Goal: Transaction & Acquisition: Purchase product/service

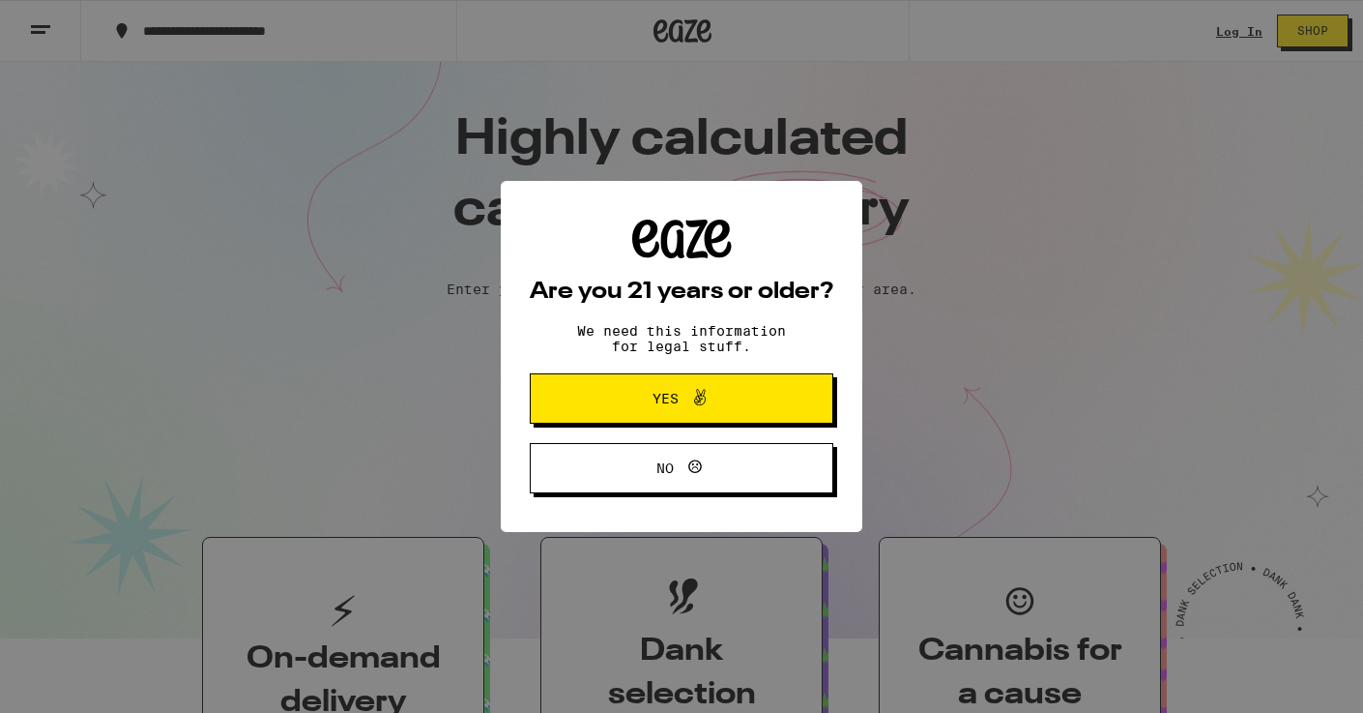
click at [687, 404] on span at bounding box center [695, 398] width 33 height 25
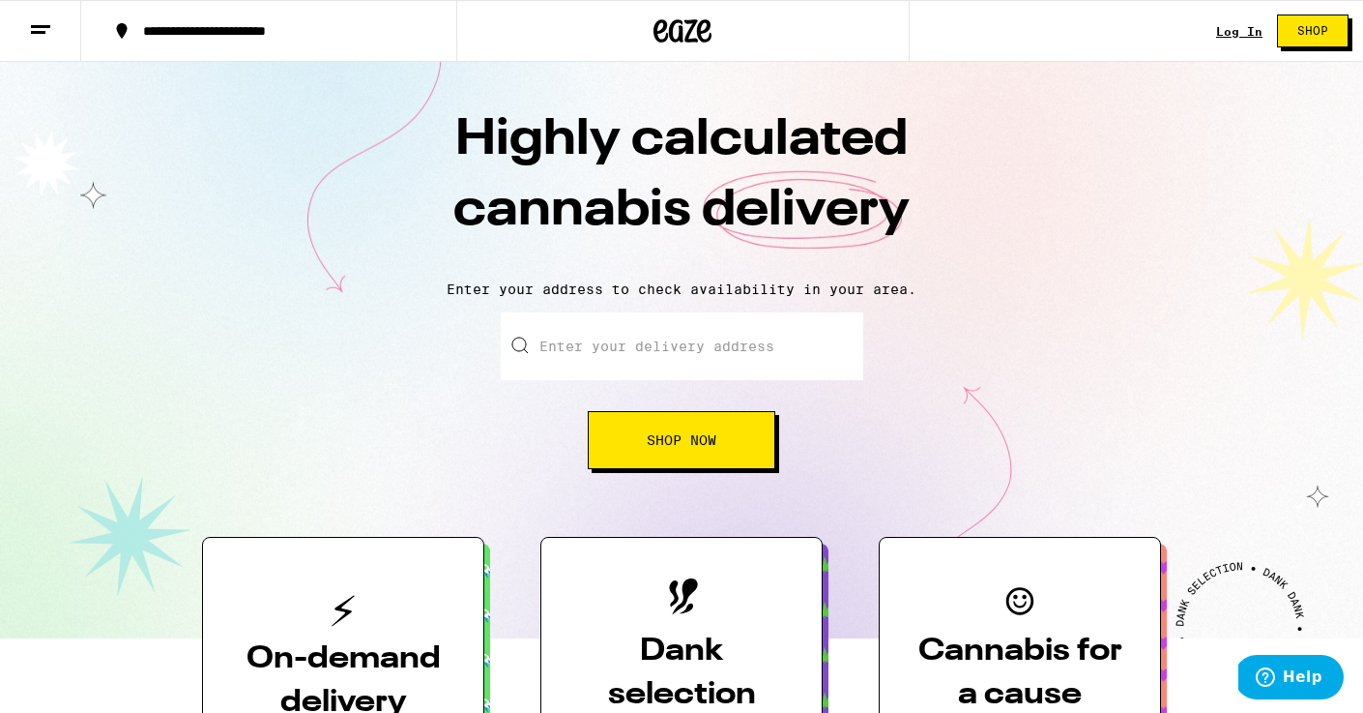
click at [1242, 35] on div "Log In" at bounding box center [1239, 31] width 46 height 13
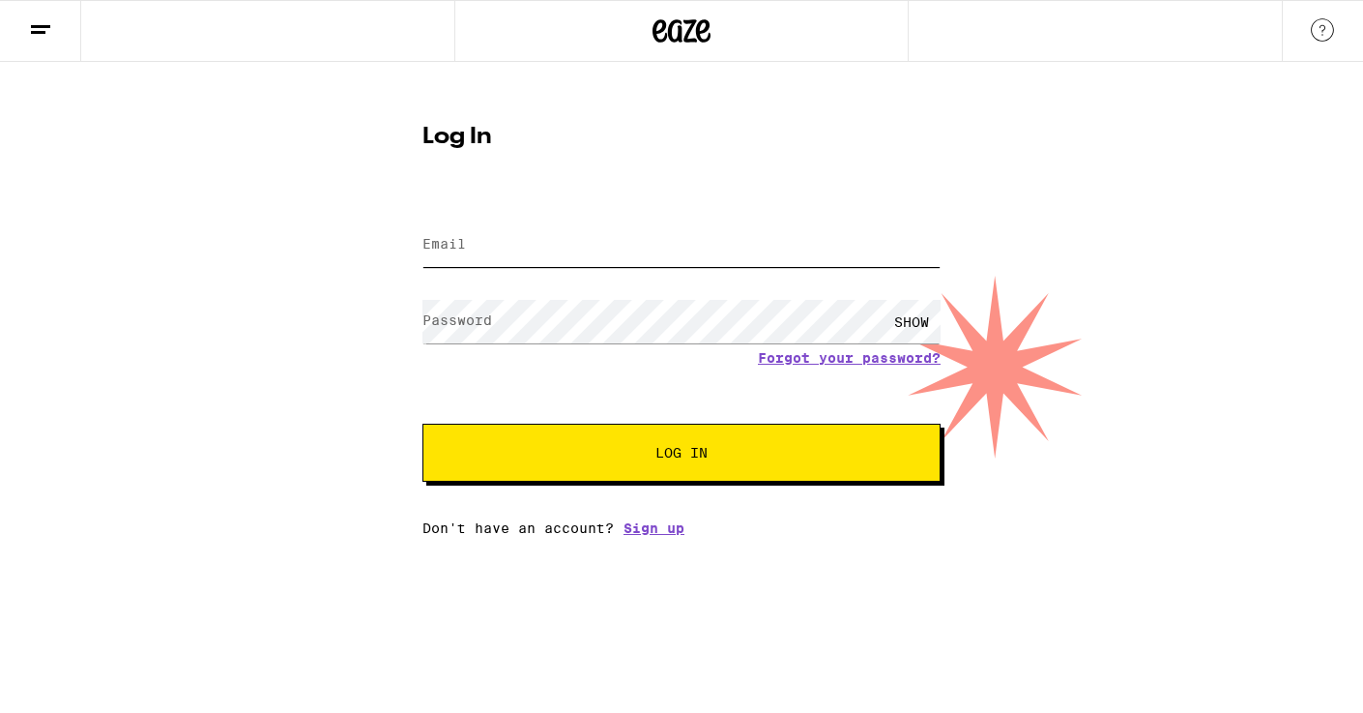
type input "[EMAIL_ADDRESS][DOMAIN_NAME]"
click at [682, 454] on button "Log In" at bounding box center [682, 452] width 518 height 58
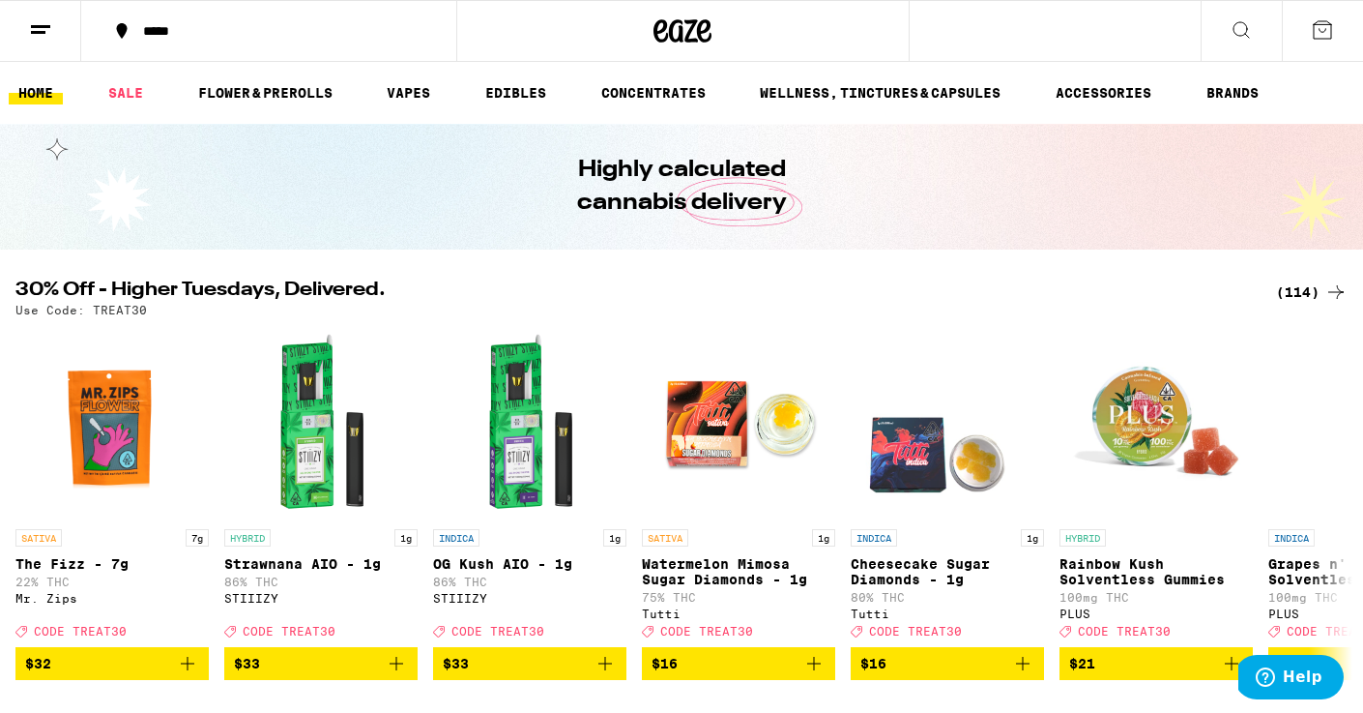
click at [1306, 292] on div "(114)" at bounding box center [1312, 291] width 72 height 23
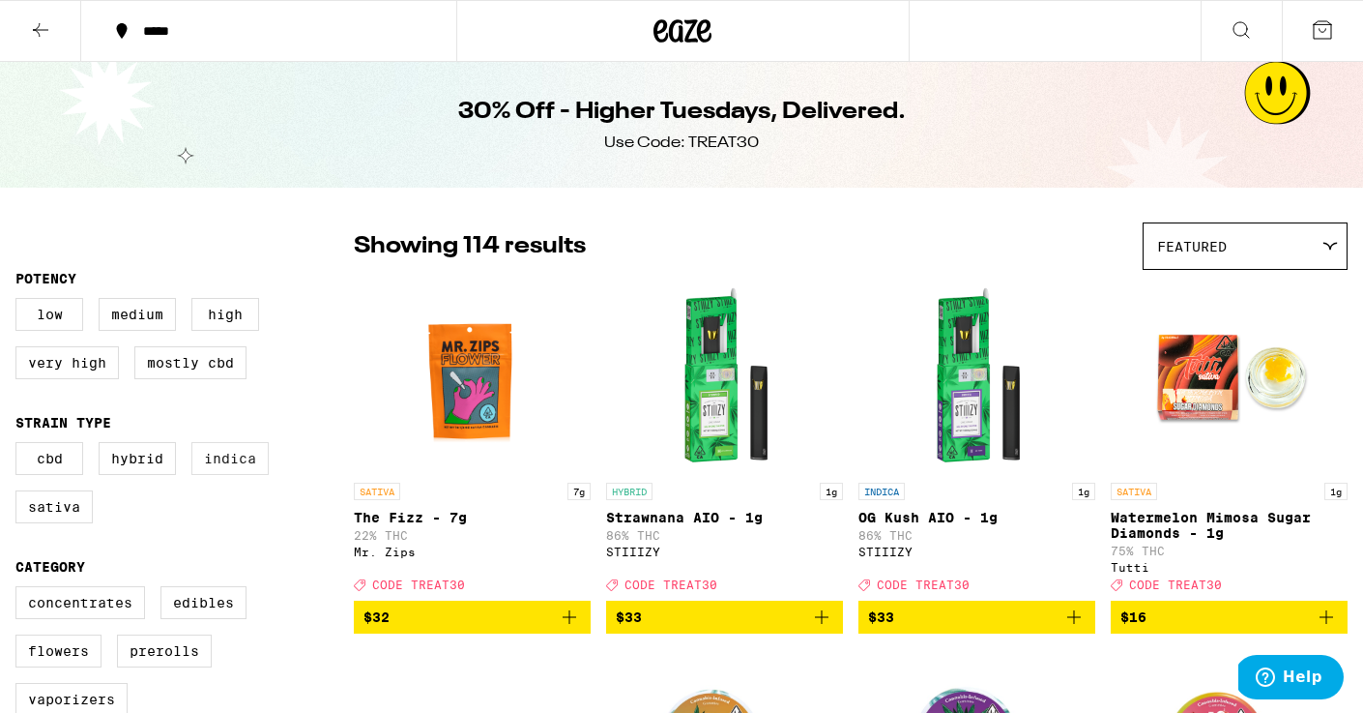
click at [230, 473] on label "Indica" at bounding box center [229, 458] width 77 height 33
click at [20, 446] on input "Indica" at bounding box center [19, 445] width 1 height 1
checkbox input "true"
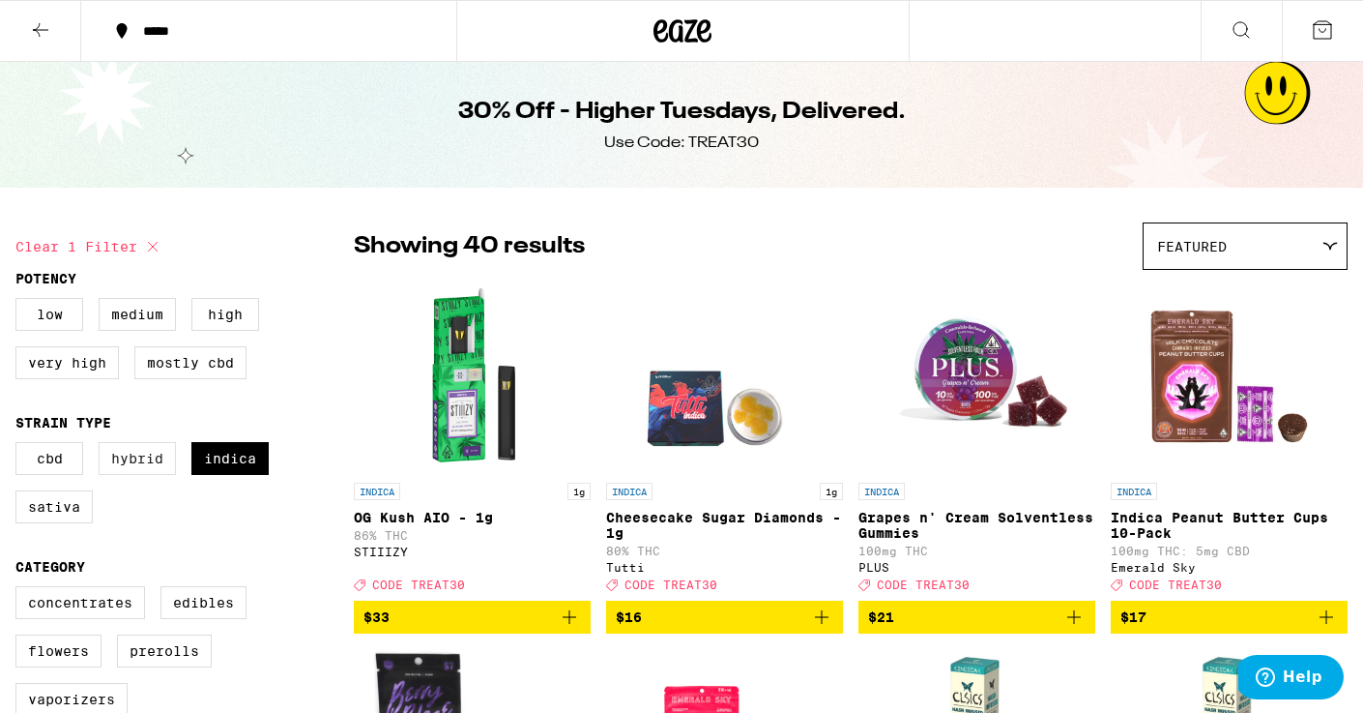
click at [151, 473] on label "Hybrid" at bounding box center [137, 458] width 77 height 33
click at [20, 446] on input "Hybrid" at bounding box center [19, 445] width 1 height 1
checkbox input "true"
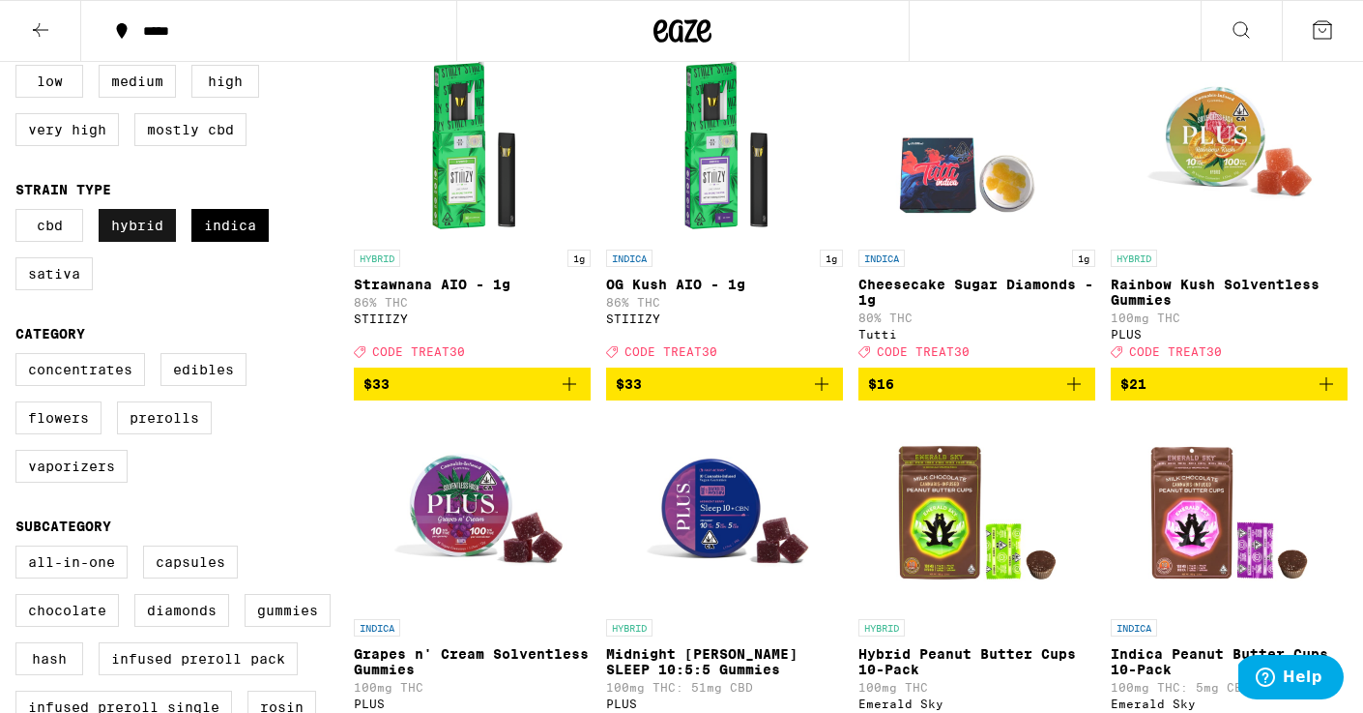
scroll to position [250, 0]
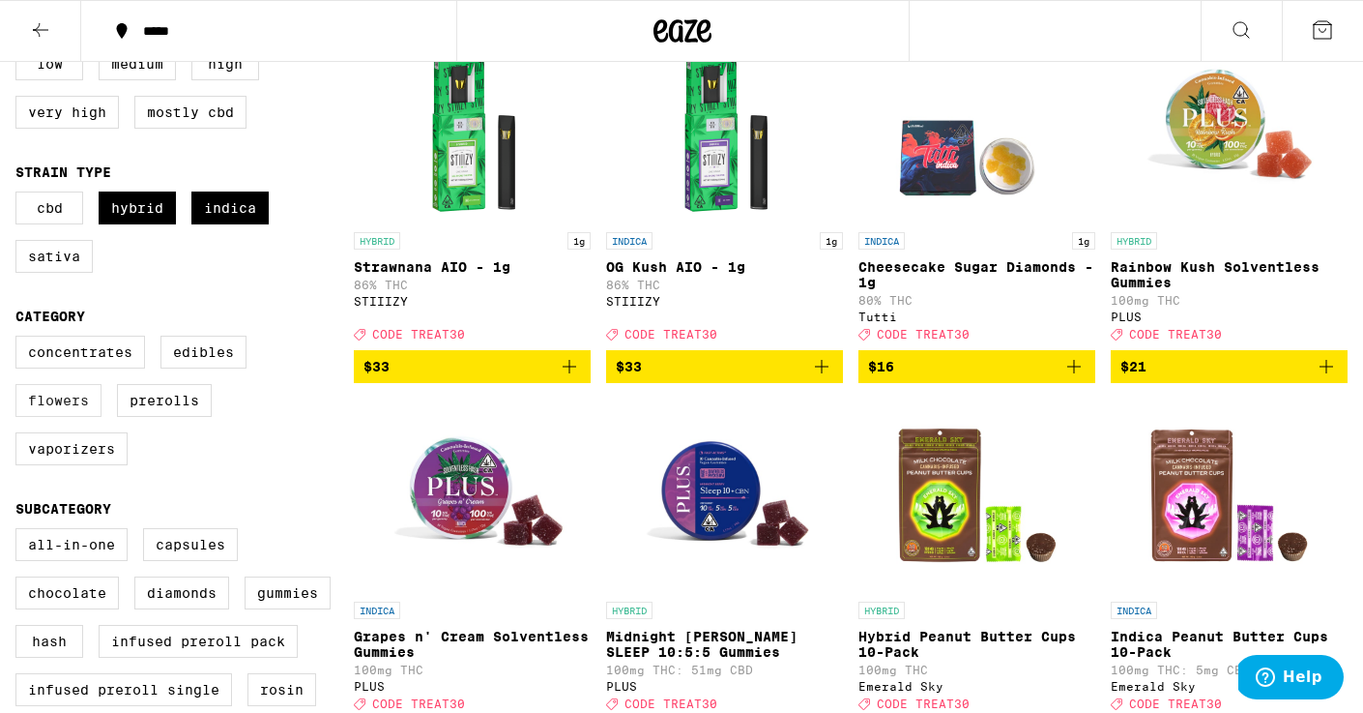
click at [77, 417] on label "Flowers" at bounding box center [58, 400] width 86 height 33
click at [20, 339] on input "Flowers" at bounding box center [19, 338] width 1 height 1
checkbox input "true"
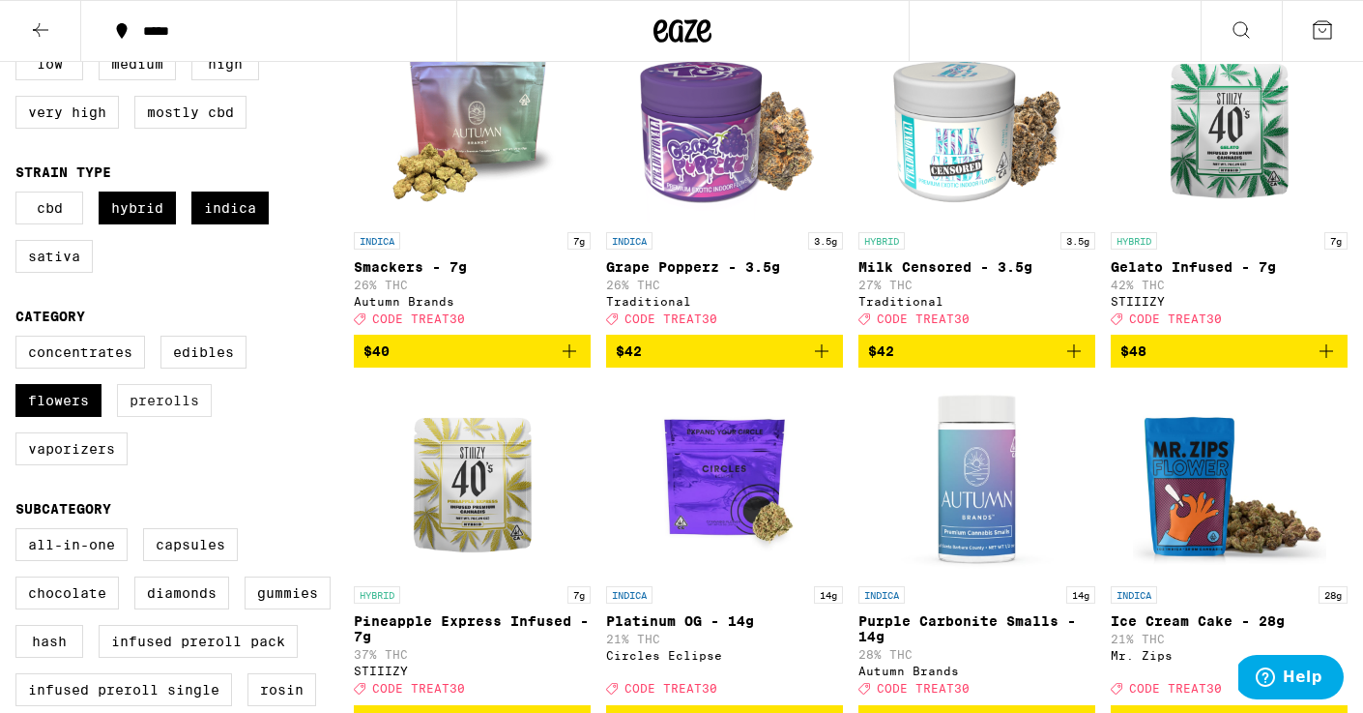
click at [176, 417] on label "Prerolls" at bounding box center [164, 400] width 95 height 33
click at [20, 339] on input "Prerolls" at bounding box center [19, 338] width 1 height 1
checkbox input "true"
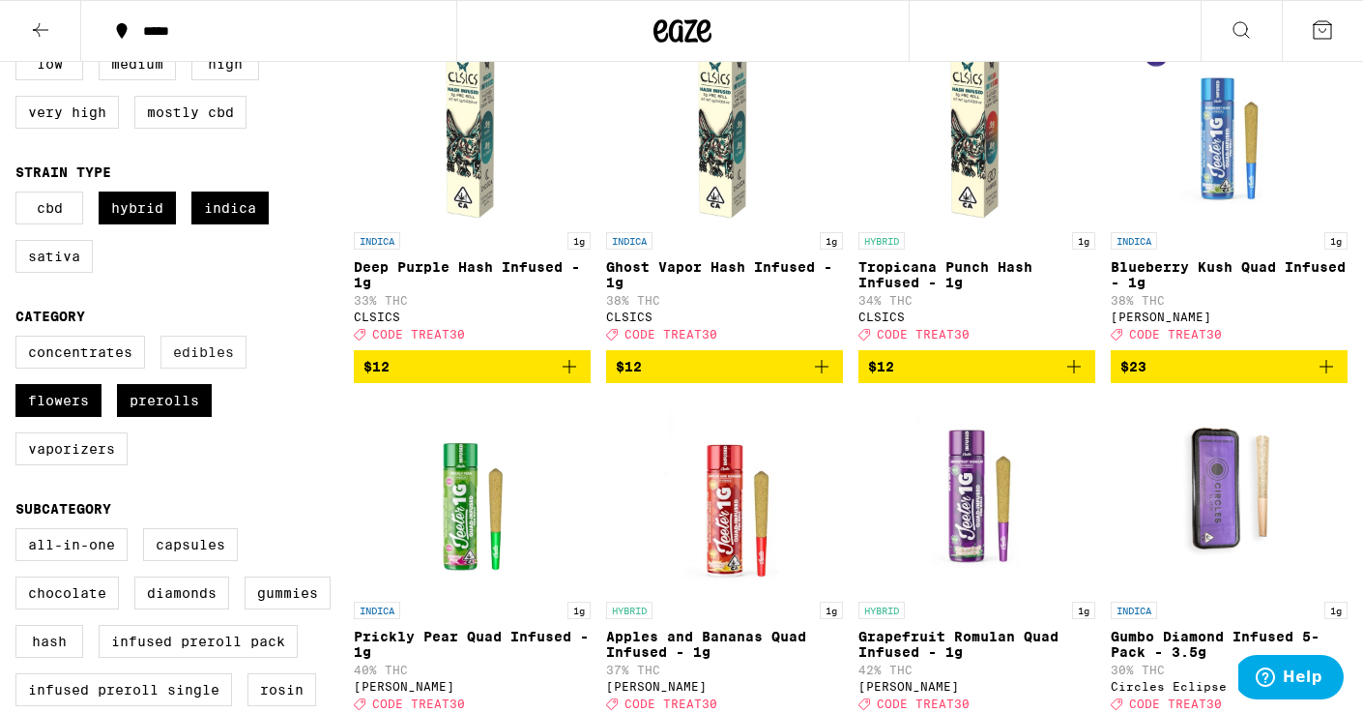
click at [219, 365] on label "Edibles" at bounding box center [204, 352] width 86 height 33
click at [20, 339] on input "Edibles" at bounding box center [19, 338] width 1 height 1
checkbox input "true"
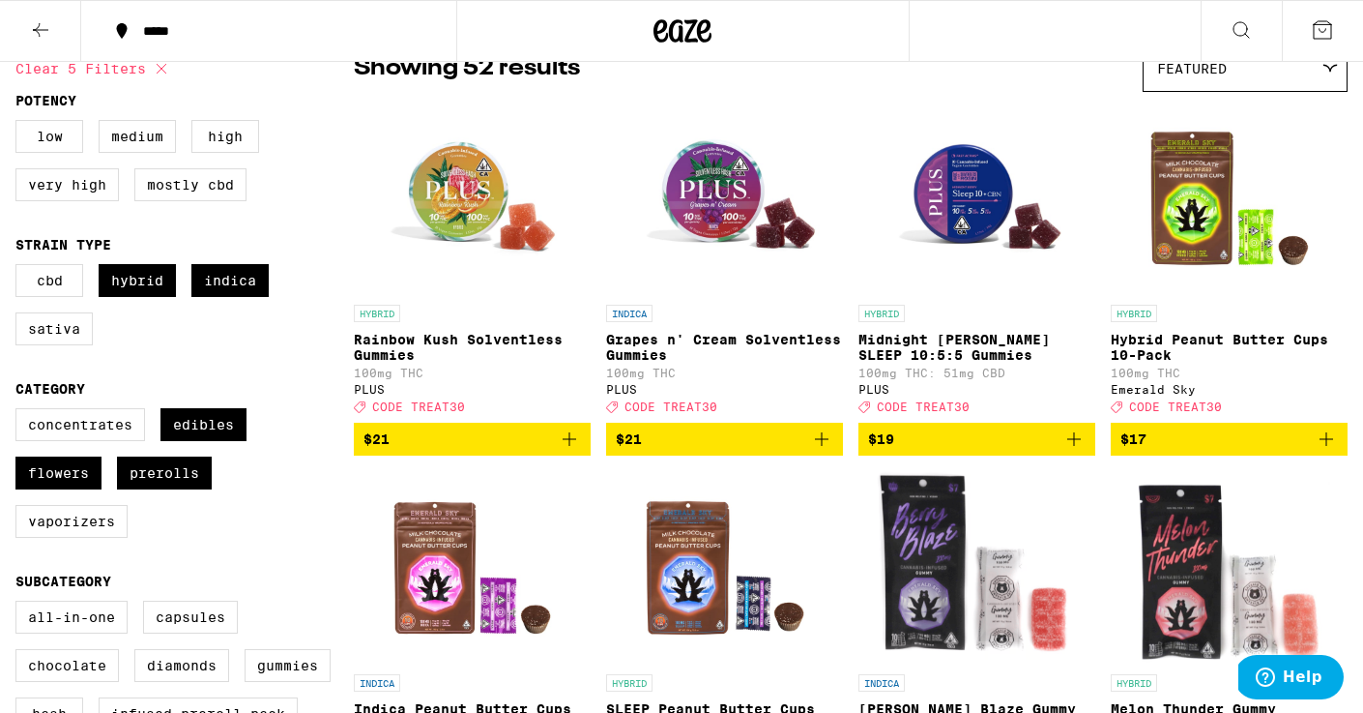
scroll to position [178, 0]
click at [1207, 344] on p "Hybrid Peanut Butter Cups 10-Pack" at bounding box center [1229, 347] width 237 height 31
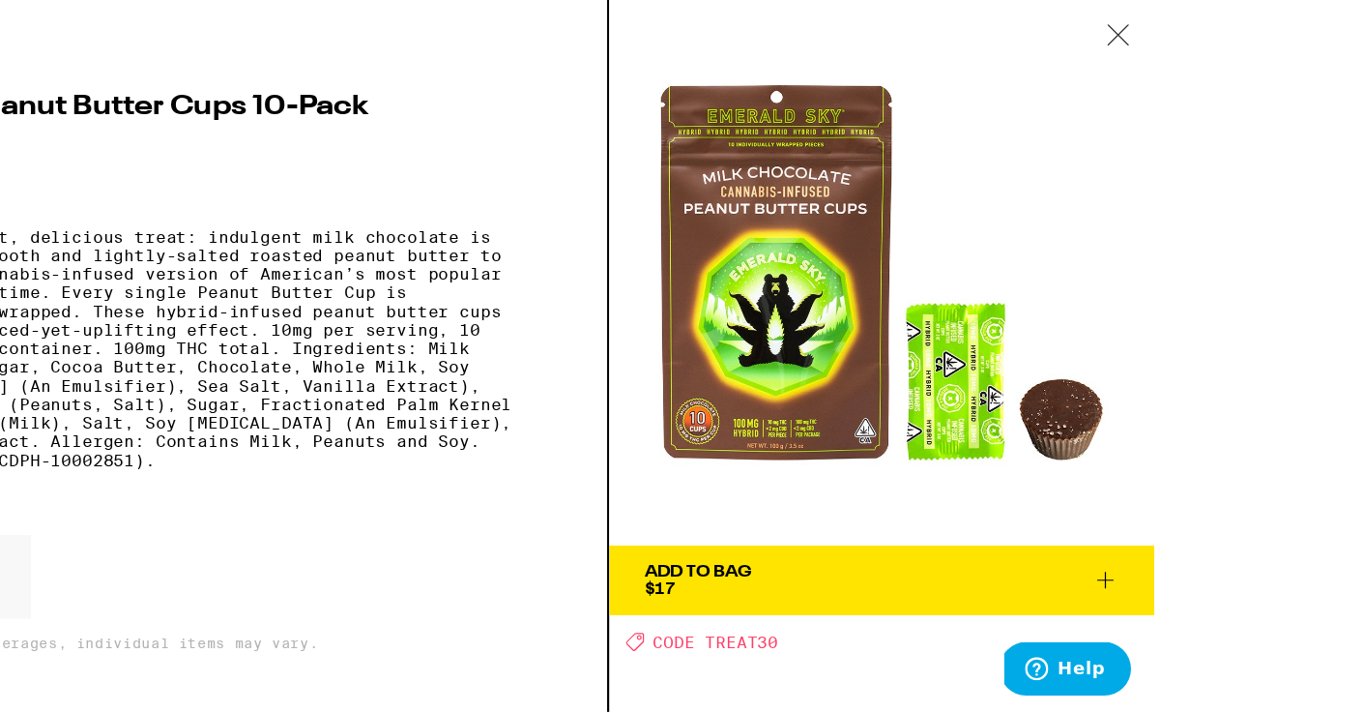
scroll to position [176, 0]
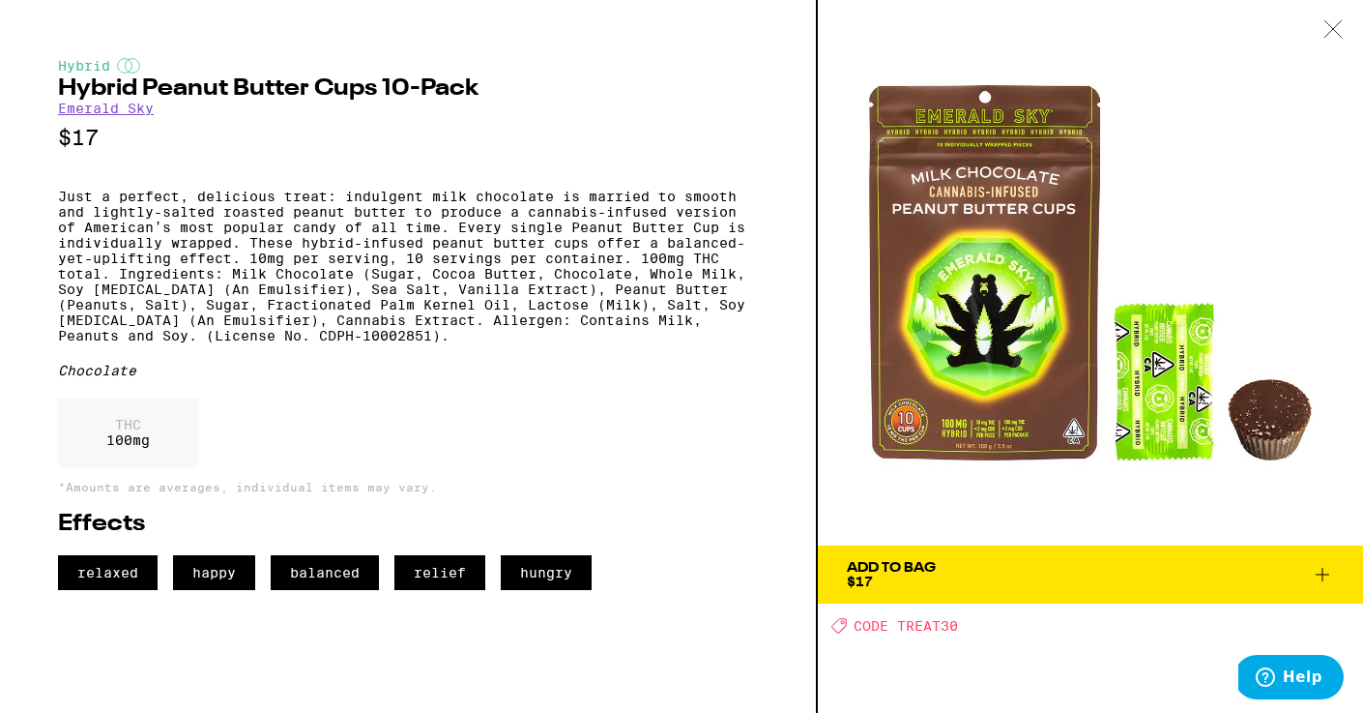
click at [972, 570] on span "Add To Bag $17" at bounding box center [1090, 574] width 487 height 27
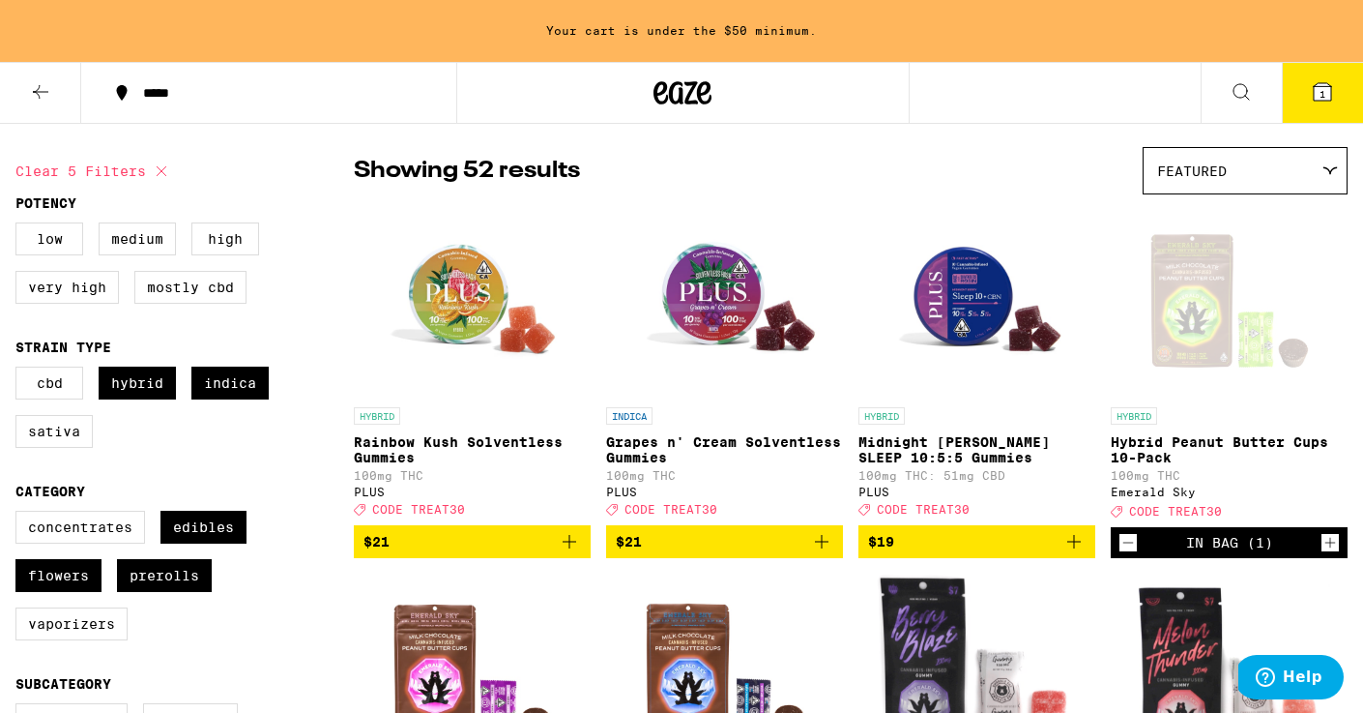
scroll to position [18, 0]
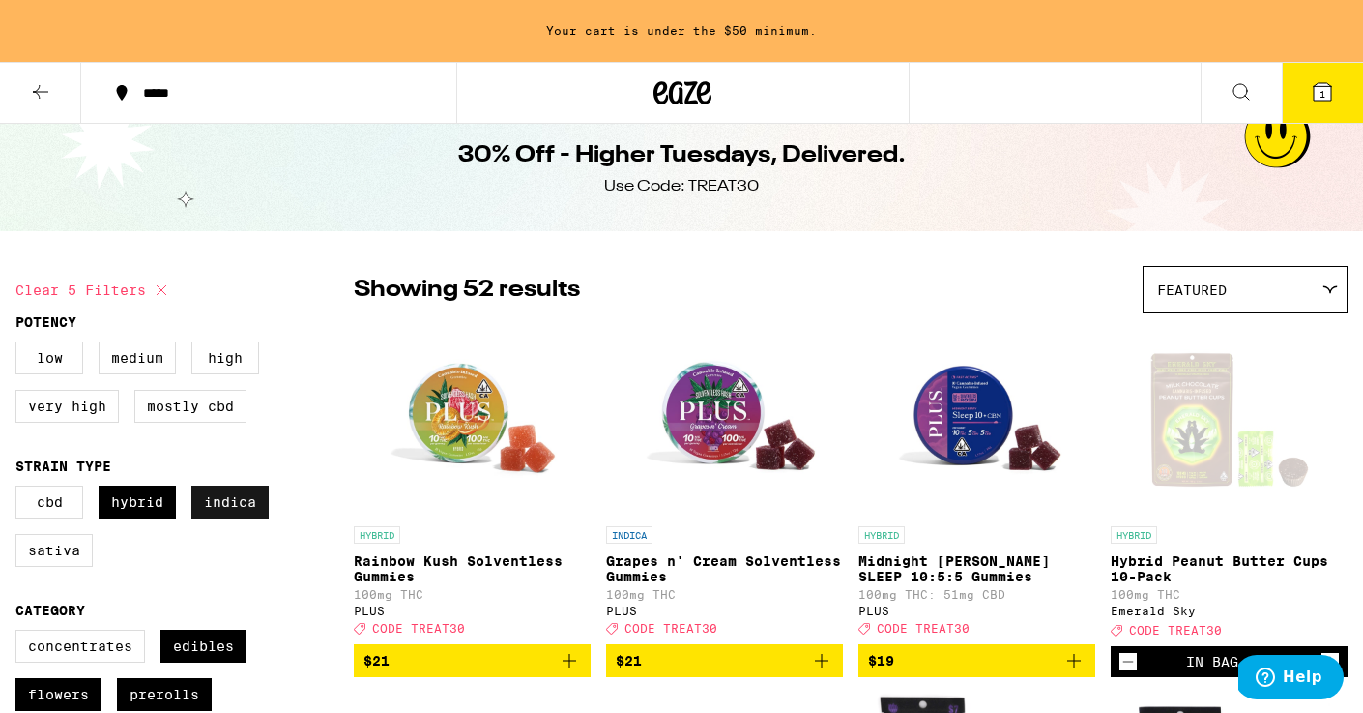
click at [220, 512] on label "Indica" at bounding box center [229, 501] width 77 height 33
click at [20, 489] on input "Indica" at bounding box center [19, 488] width 1 height 1
checkbox input "false"
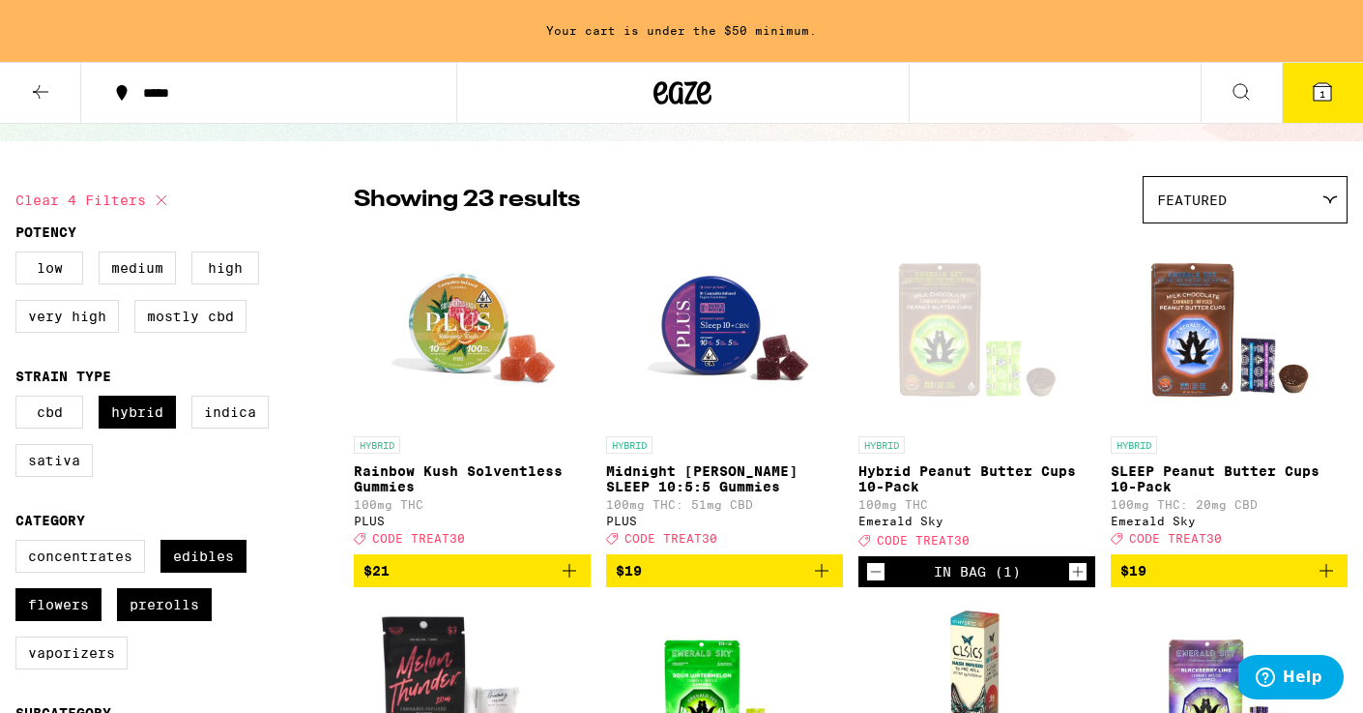
scroll to position [125, 0]
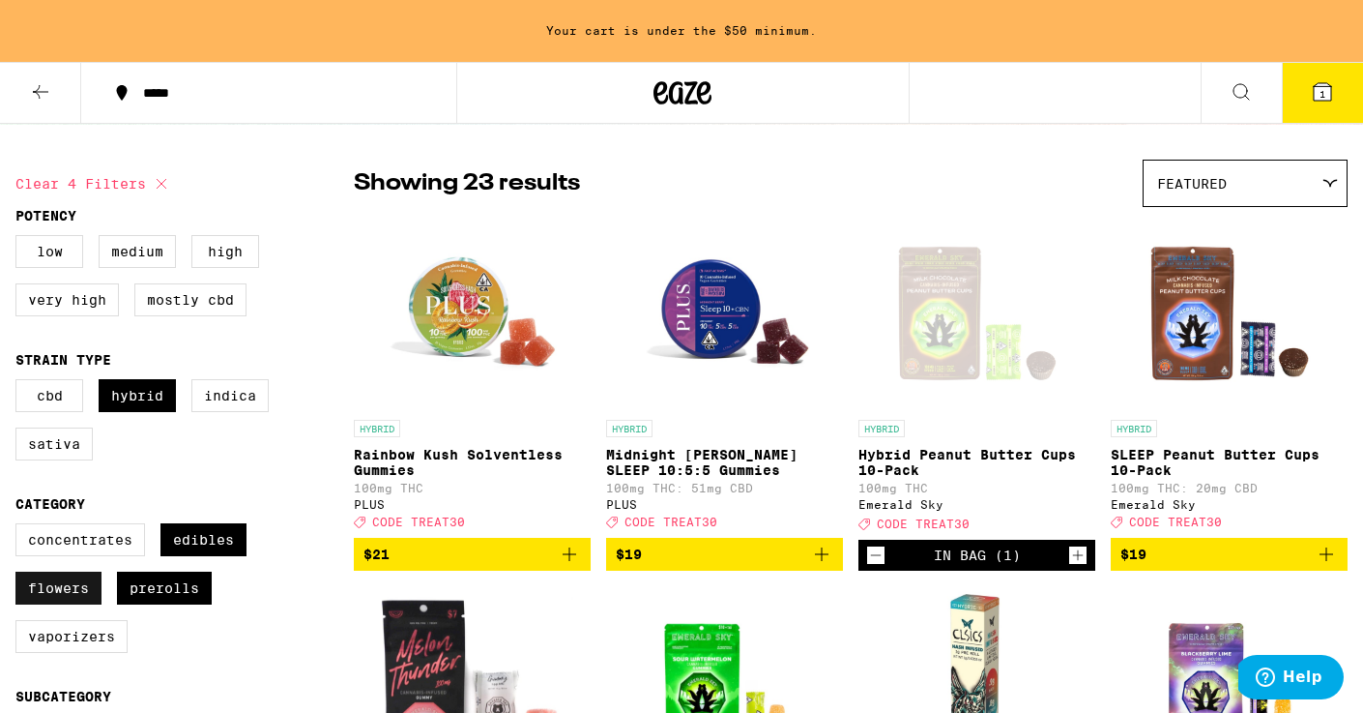
click at [53, 604] on label "Flowers" at bounding box center [58, 587] width 86 height 33
click at [20, 527] on input "Flowers" at bounding box center [19, 526] width 1 height 1
checkbox input "false"
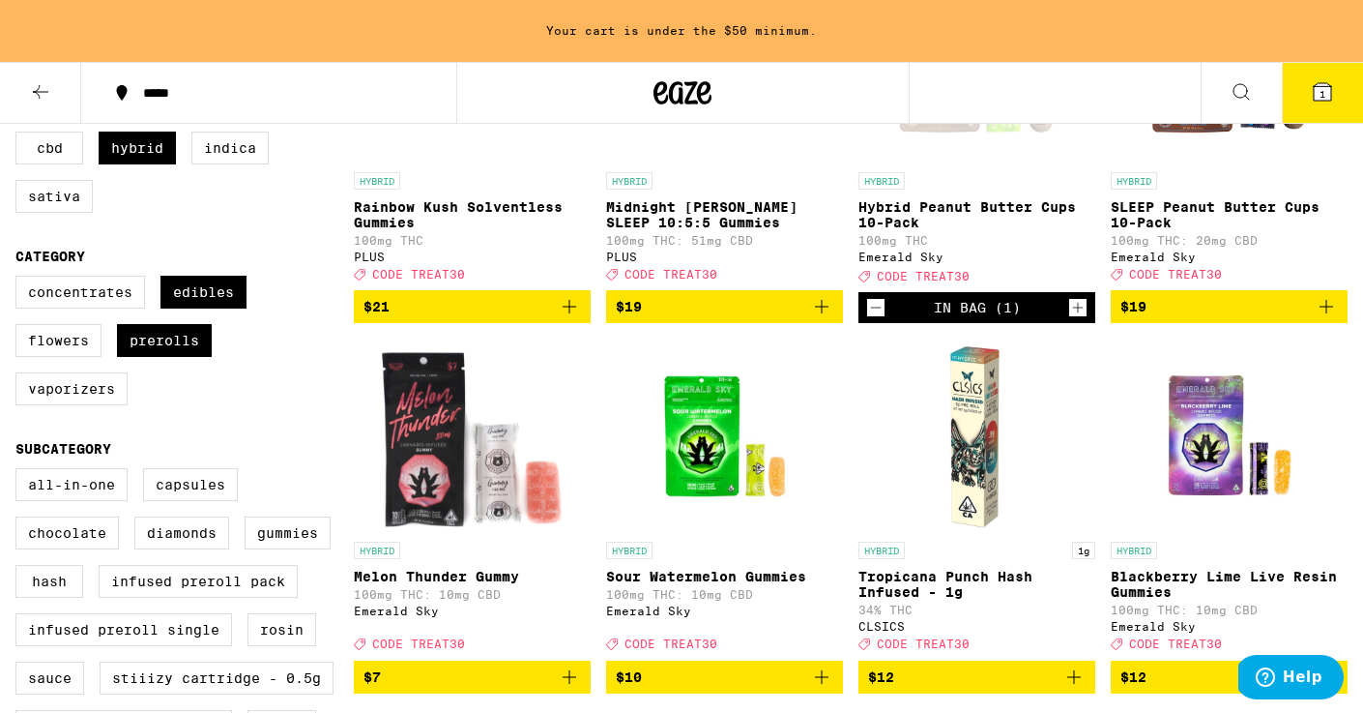
scroll to position [362, 0]
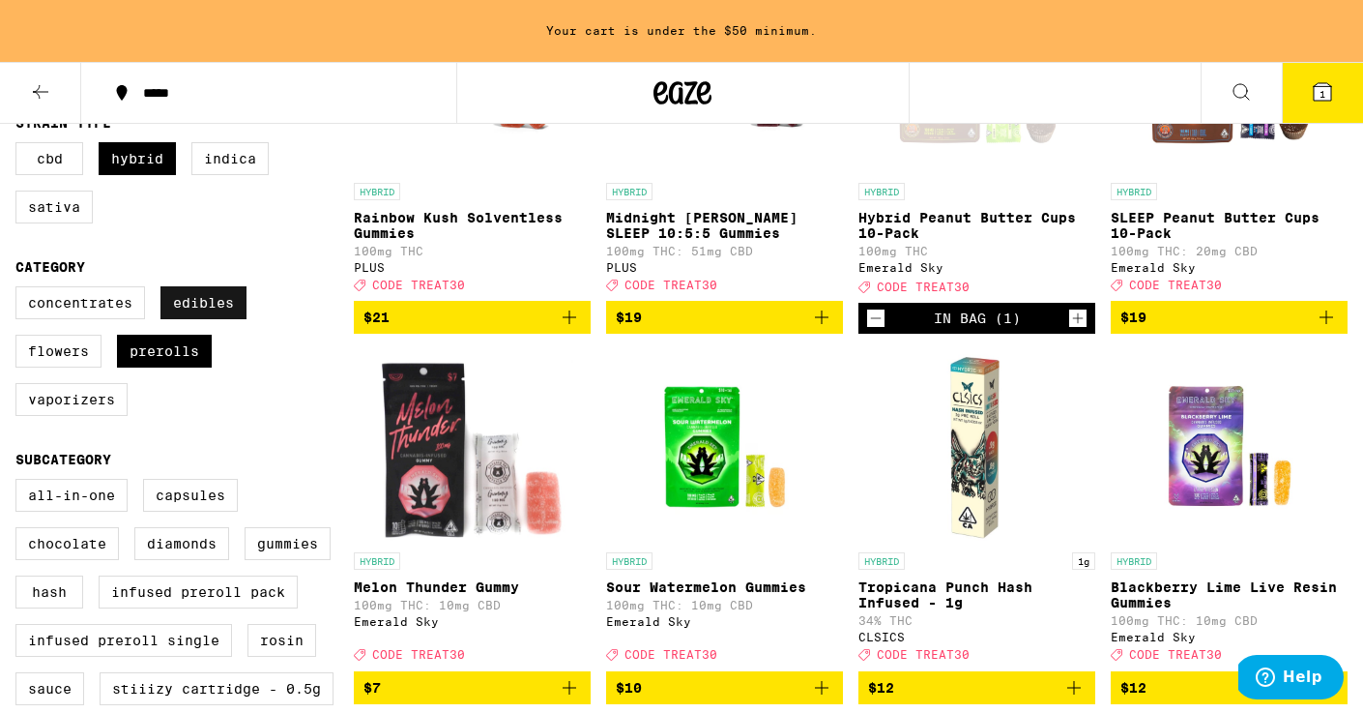
click at [228, 313] on label "Edibles" at bounding box center [204, 302] width 86 height 33
click at [20, 290] on input "Edibles" at bounding box center [19, 289] width 1 height 1
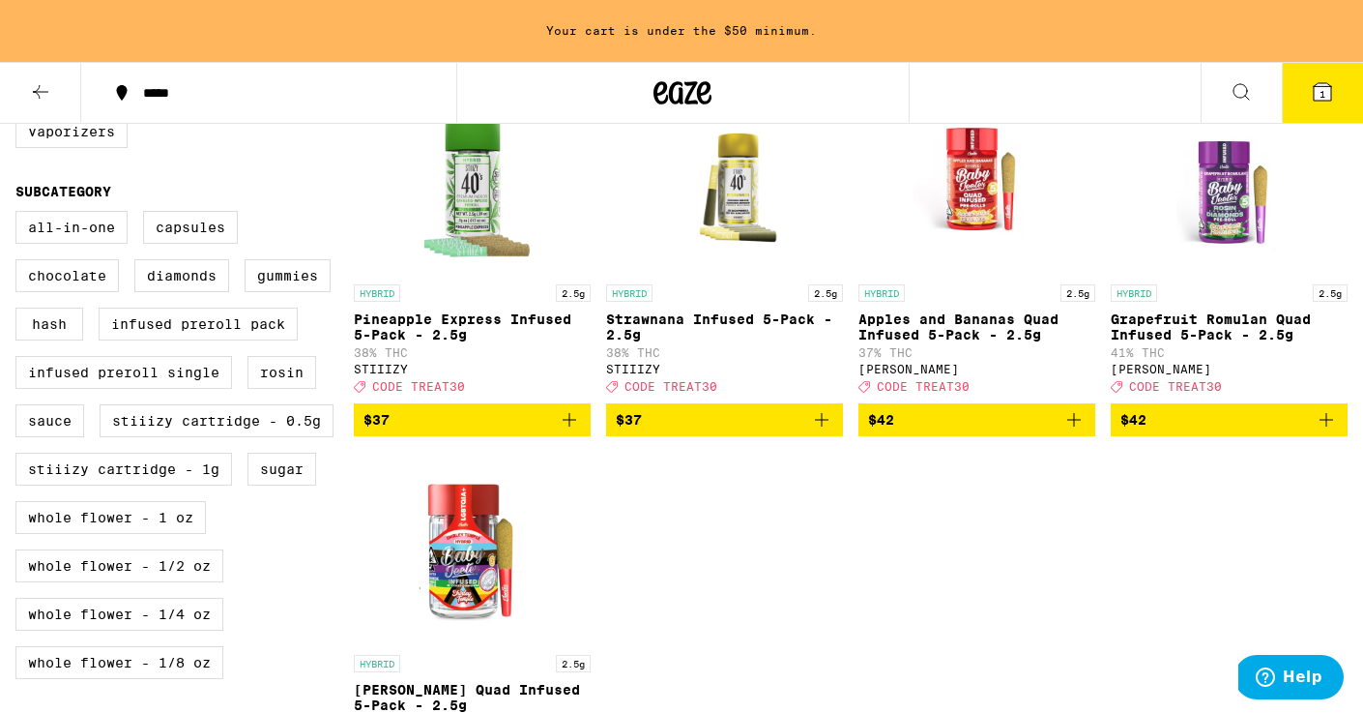
scroll to position [628, 0]
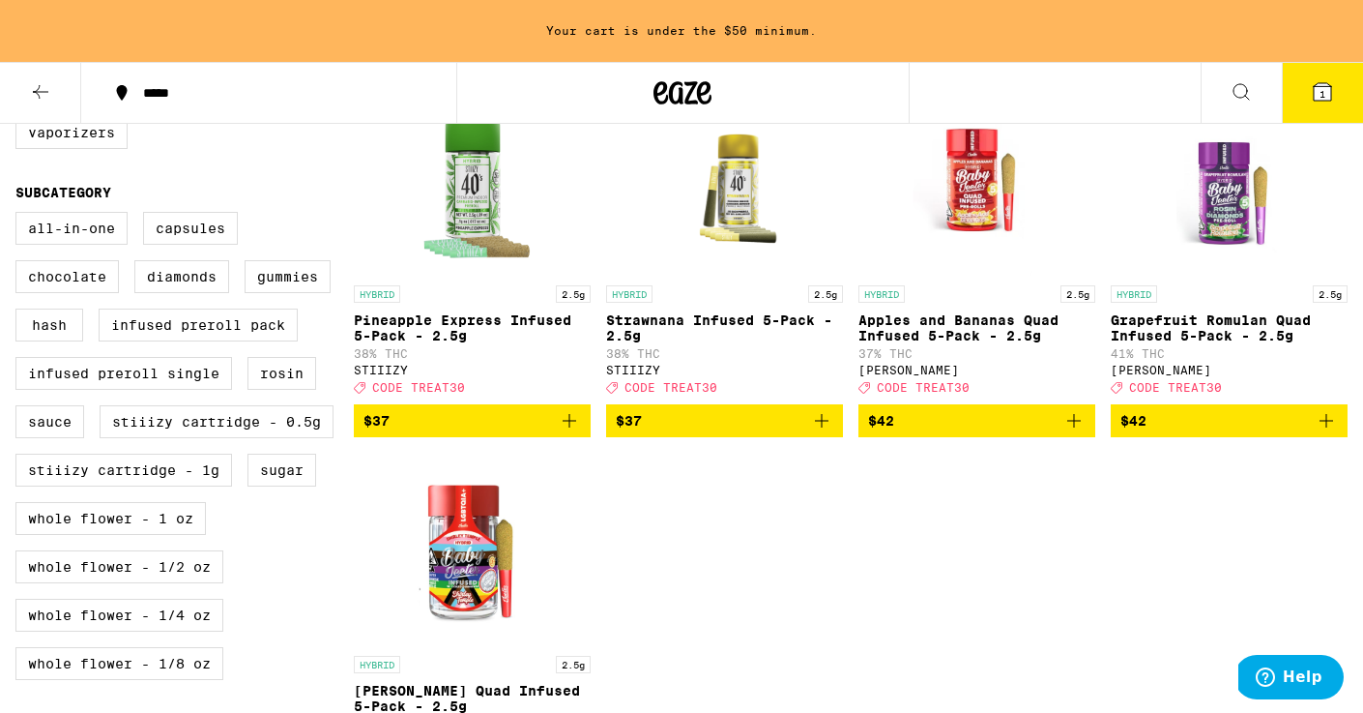
click at [1198, 343] on p "Grapefruit Romulan Quad Infused 5-Pack - 2.5g" at bounding box center [1229, 327] width 237 height 31
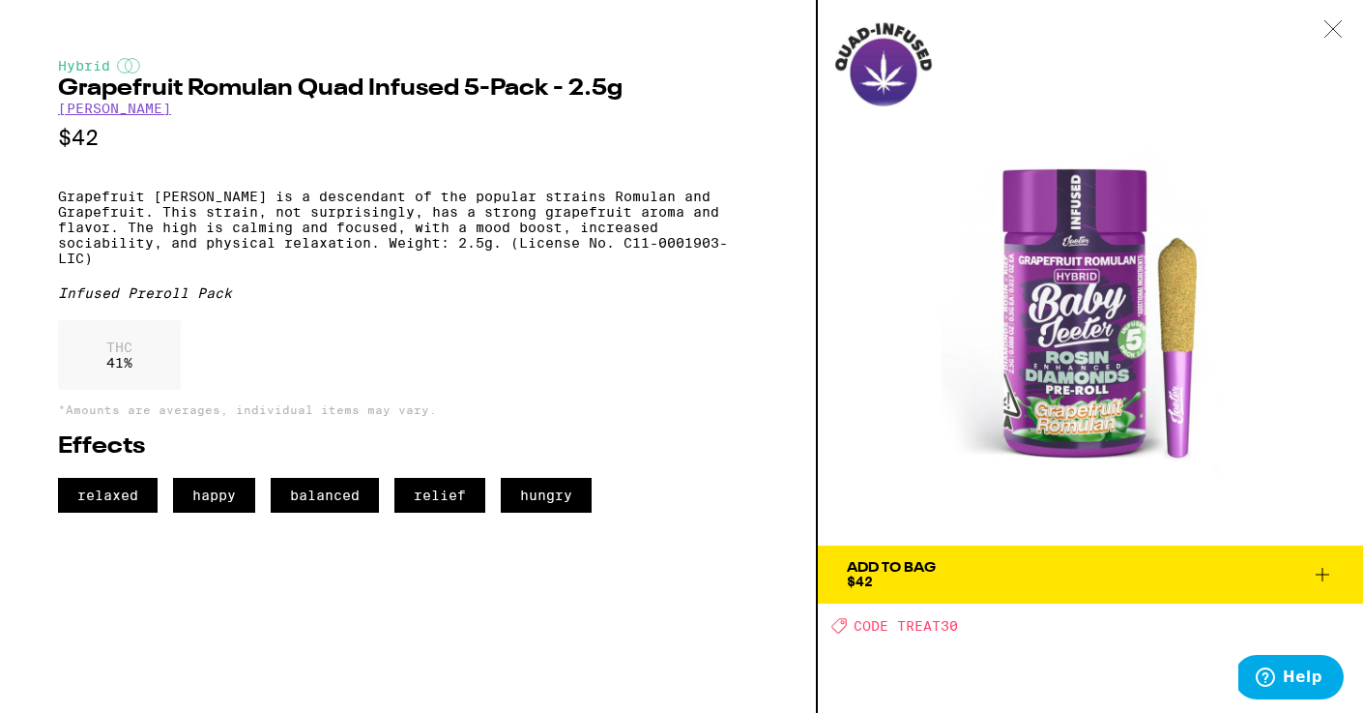
click at [1325, 569] on icon at bounding box center [1322, 574] width 23 height 23
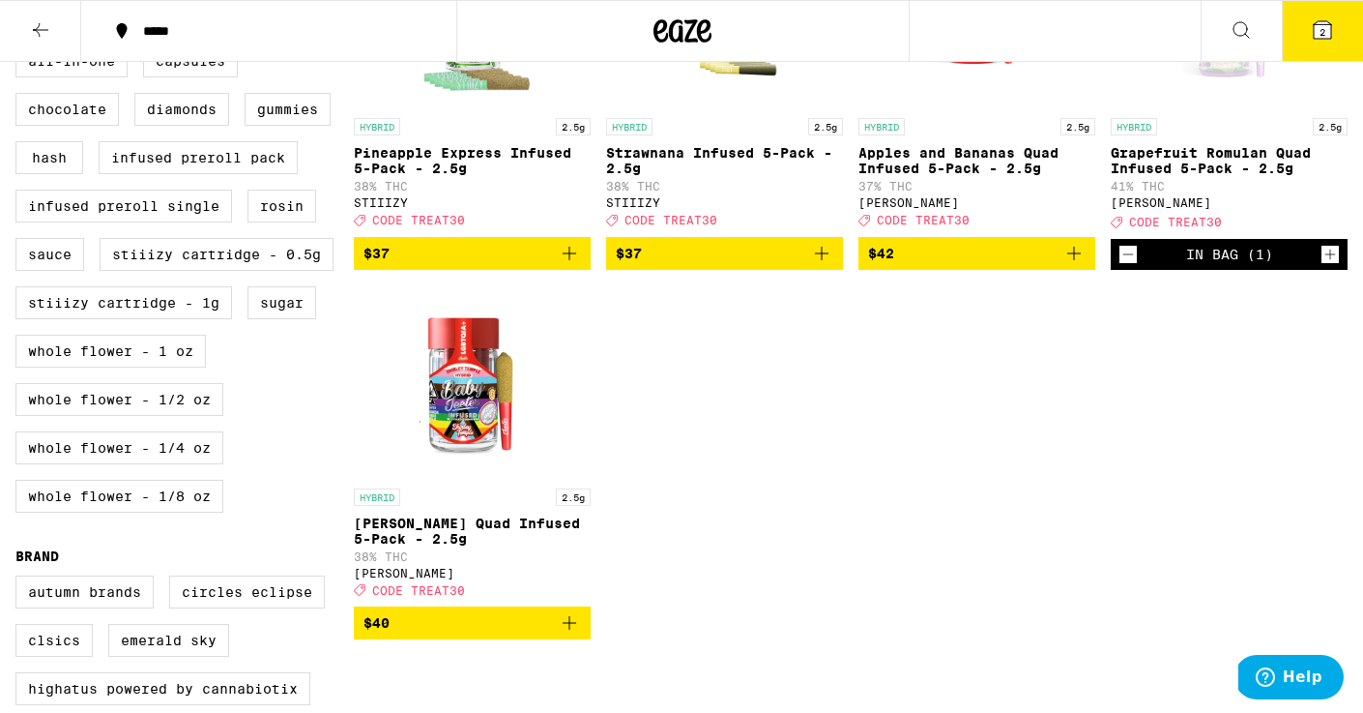
scroll to position [736, 0]
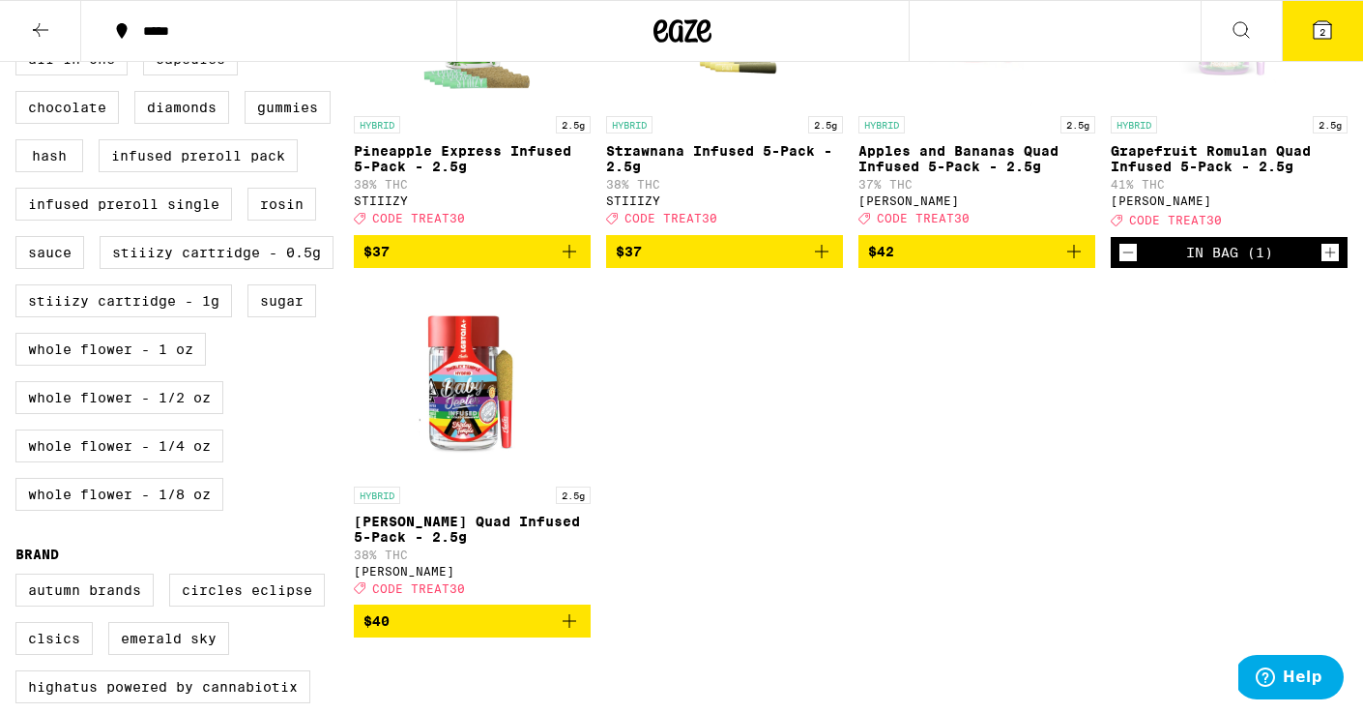
click at [530, 540] on p "[PERSON_NAME] Quad Infused 5-Pack - 2.5g" at bounding box center [472, 528] width 237 height 31
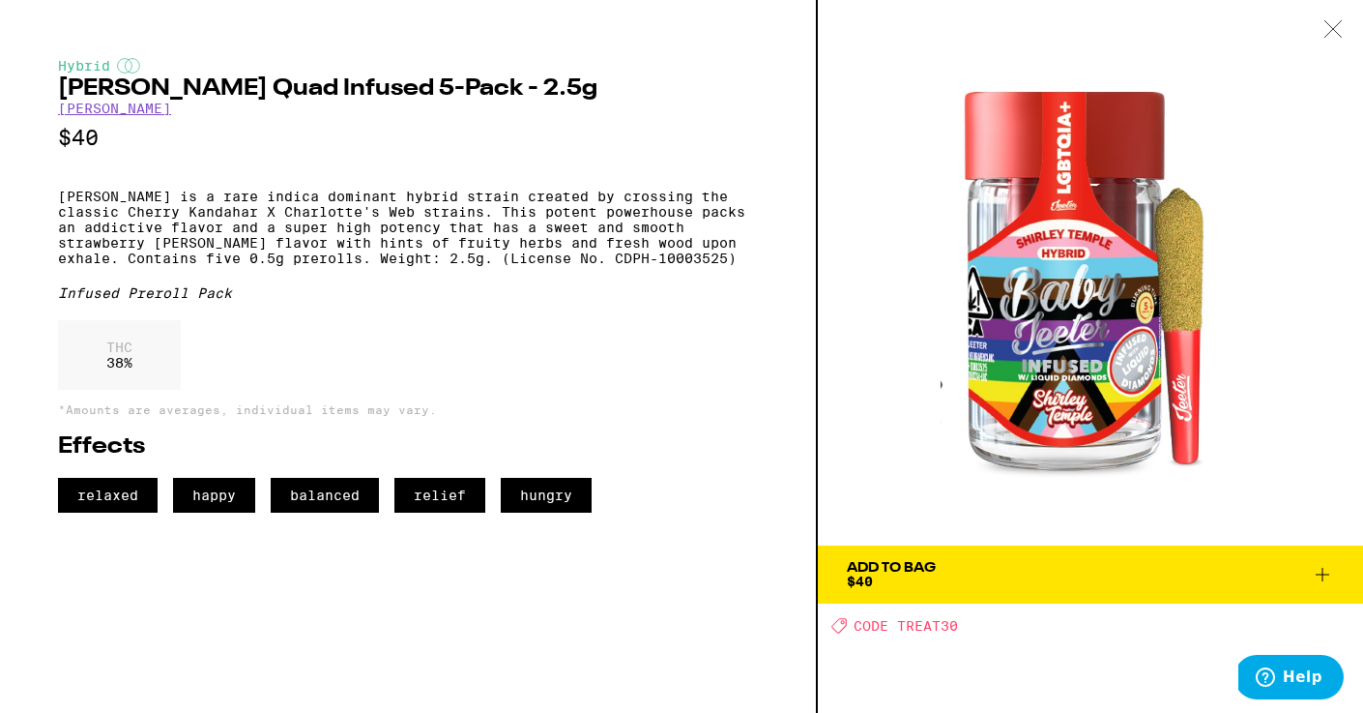
click at [1072, 569] on span "Add To Bag $40" at bounding box center [1090, 574] width 487 height 27
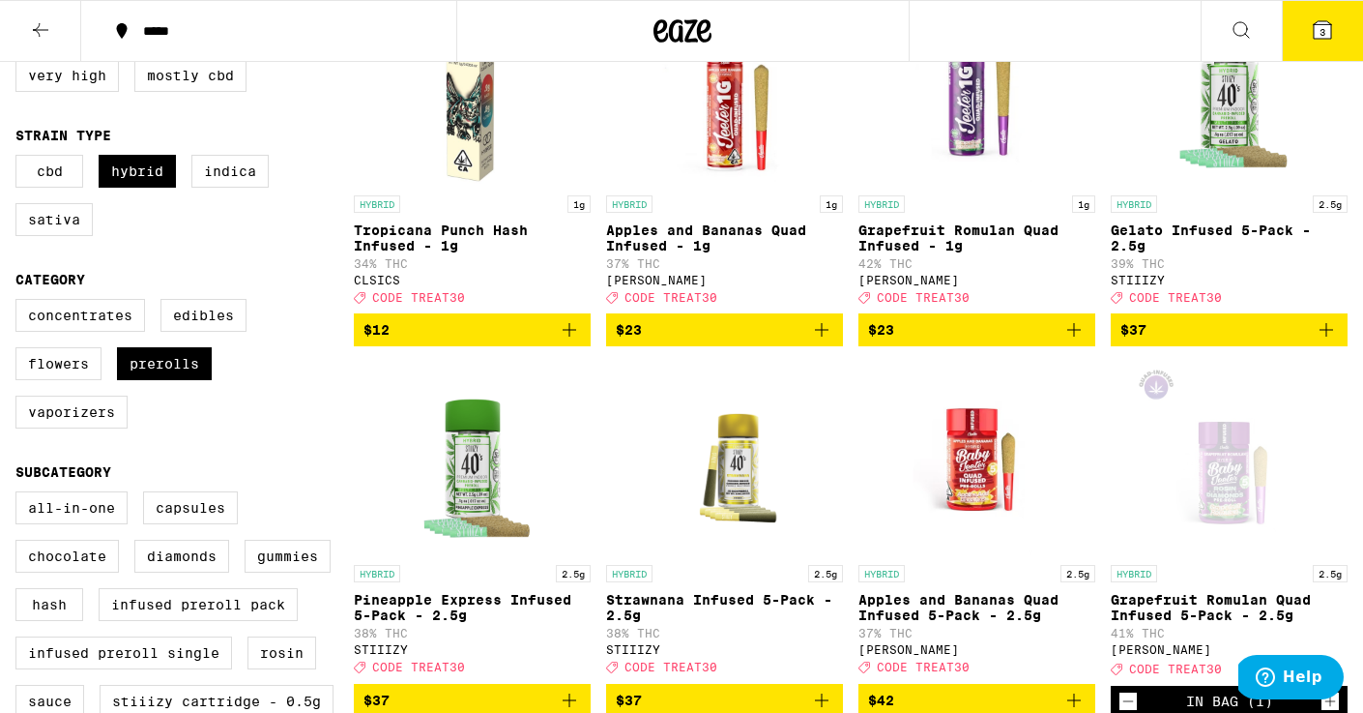
scroll to position [285, 0]
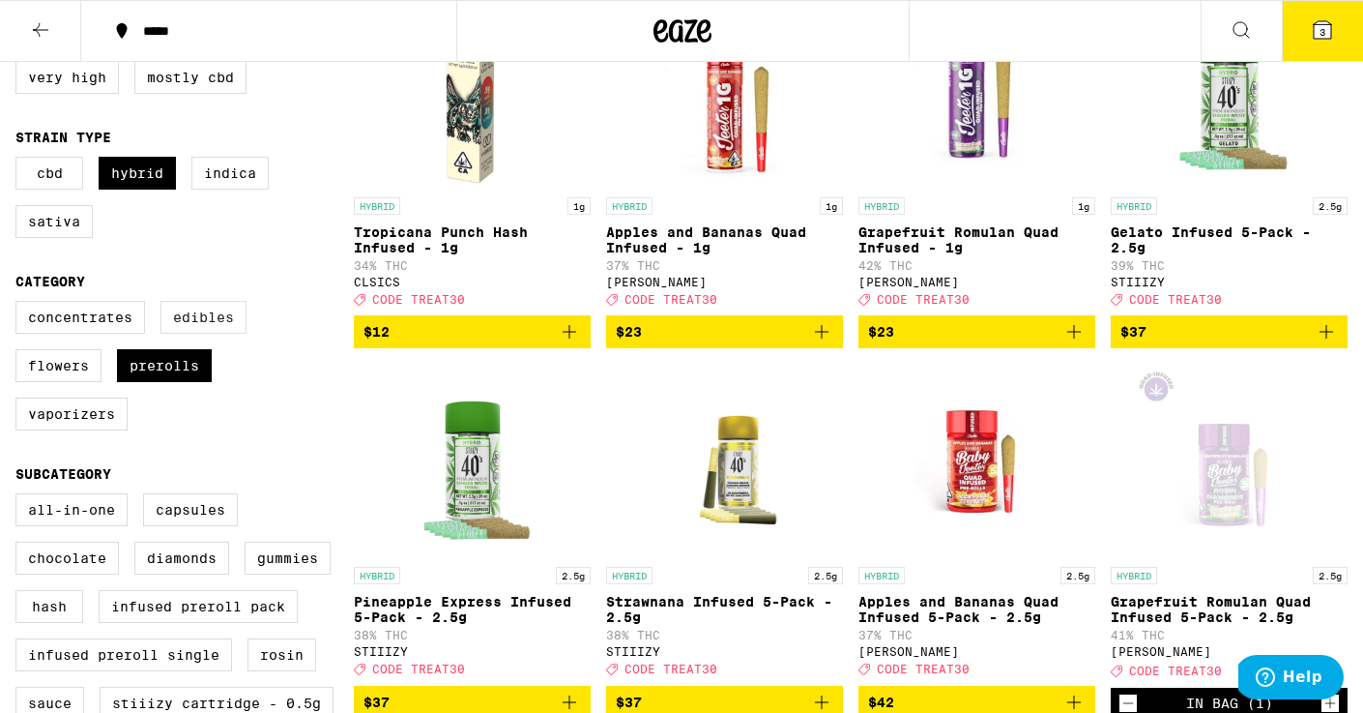
click at [228, 334] on label "Edibles" at bounding box center [204, 317] width 86 height 33
click at [20, 305] on input "Edibles" at bounding box center [19, 304] width 1 height 1
checkbox input "true"
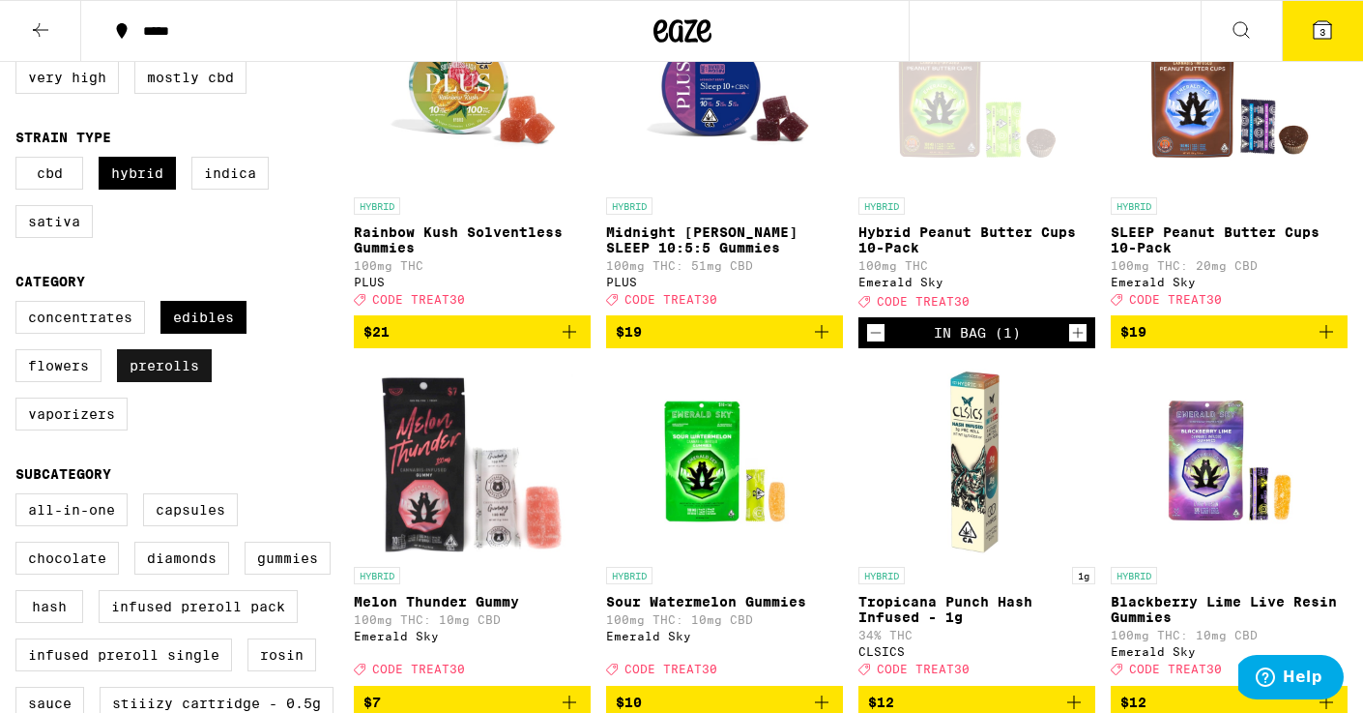
click at [195, 382] on label "Prerolls" at bounding box center [164, 365] width 95 height 33
click at [20, 305] on input "Prerolls" at bounding box center [19, 304] width 1 height 1
checkbox input "false"
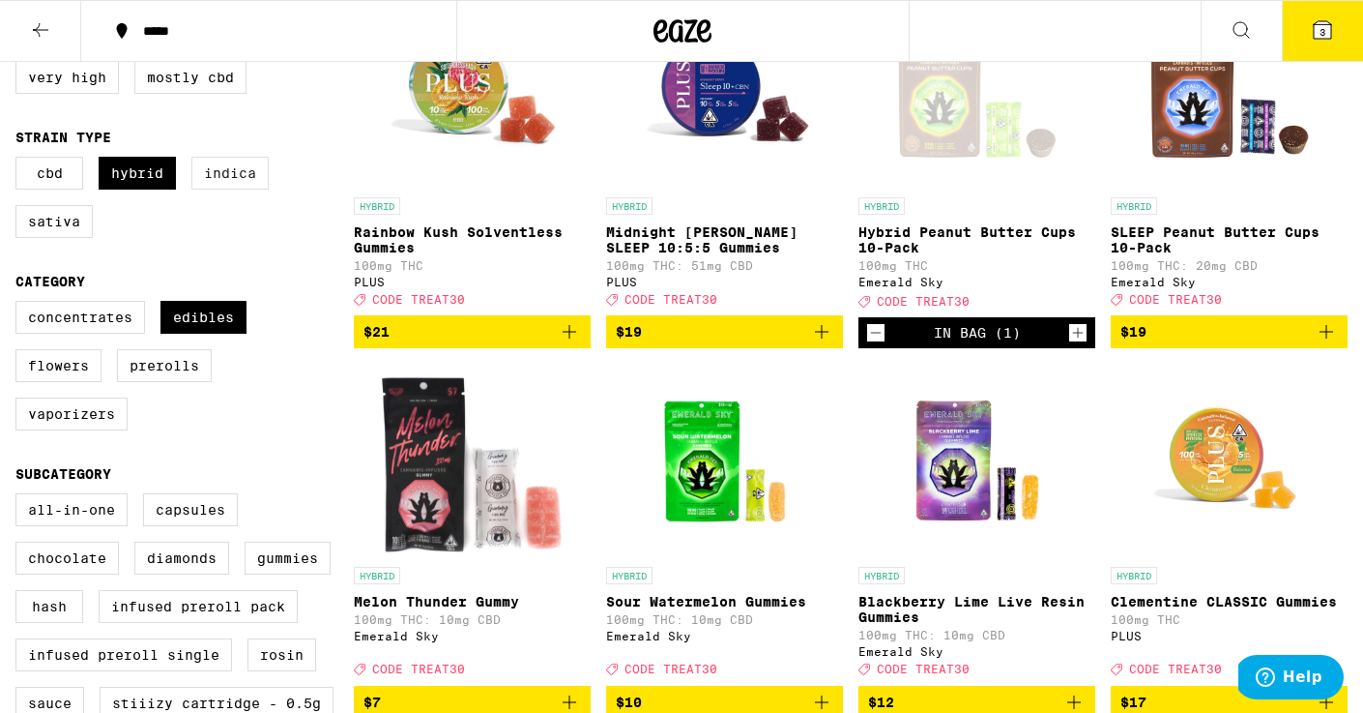
click at [213, 180] on label "Indica" at bounding box center [229, 173] width 77 height 33
click at [20, 161] on input "Indica" at bounding box center [19, 160] width 1 height 1
checkbox input "true"
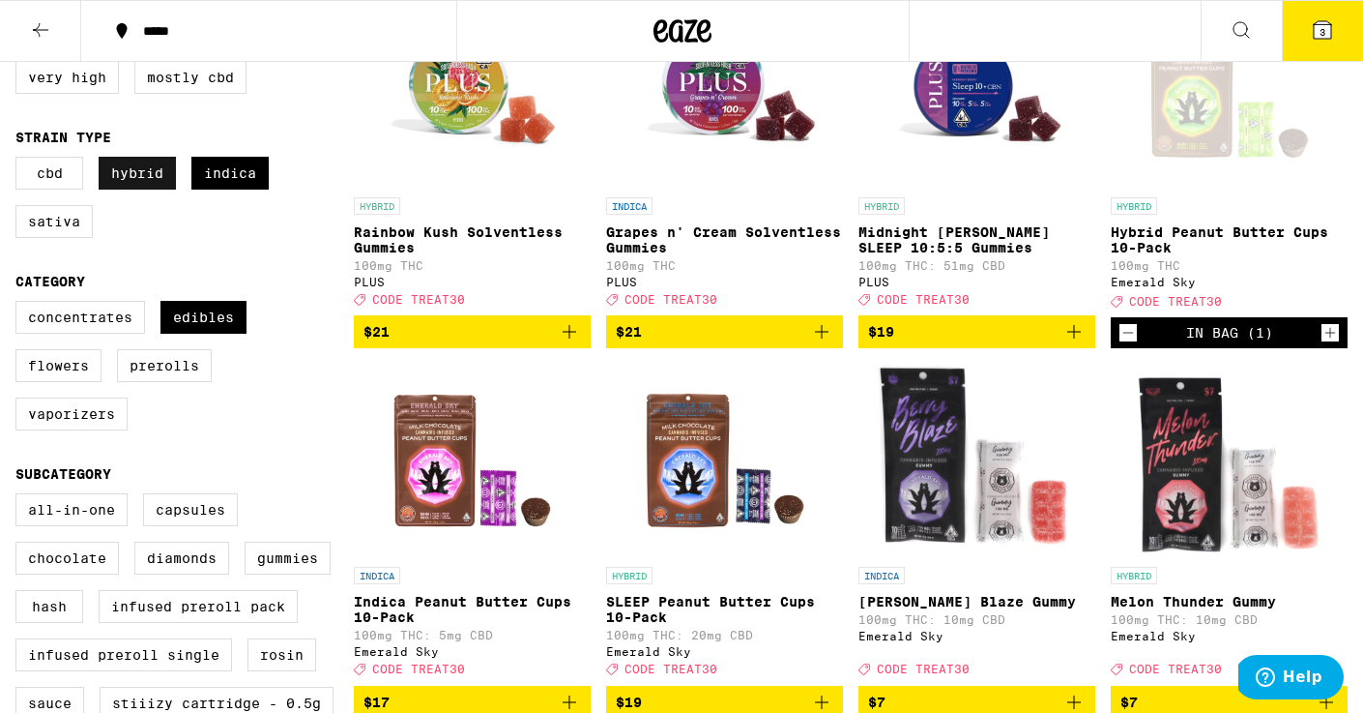
click at [131, 178] on label "Hybrid" at bounding box center [137, 173] width 77 height 33
click at [20, 161] on input "Hybrid" at bounding box center [19, 160] width 1 height 1
checkbox input "false"
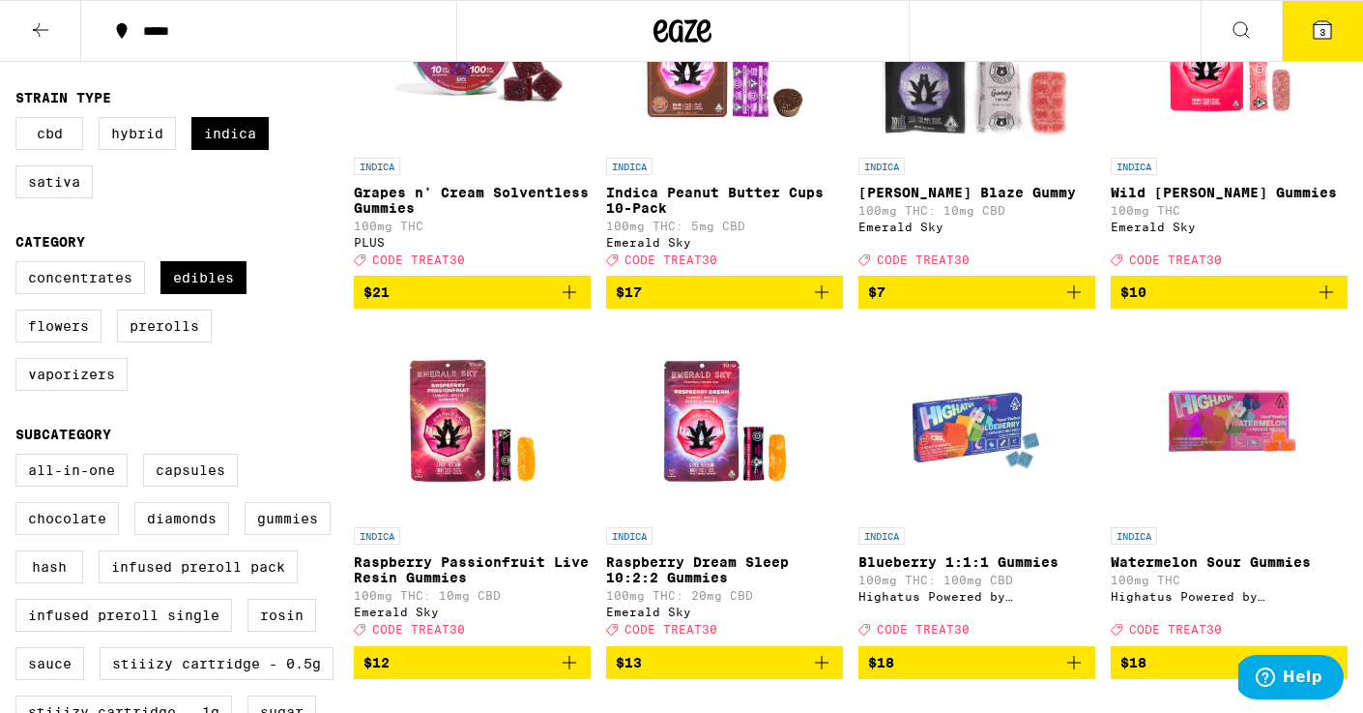
scroll to position [349, 0]
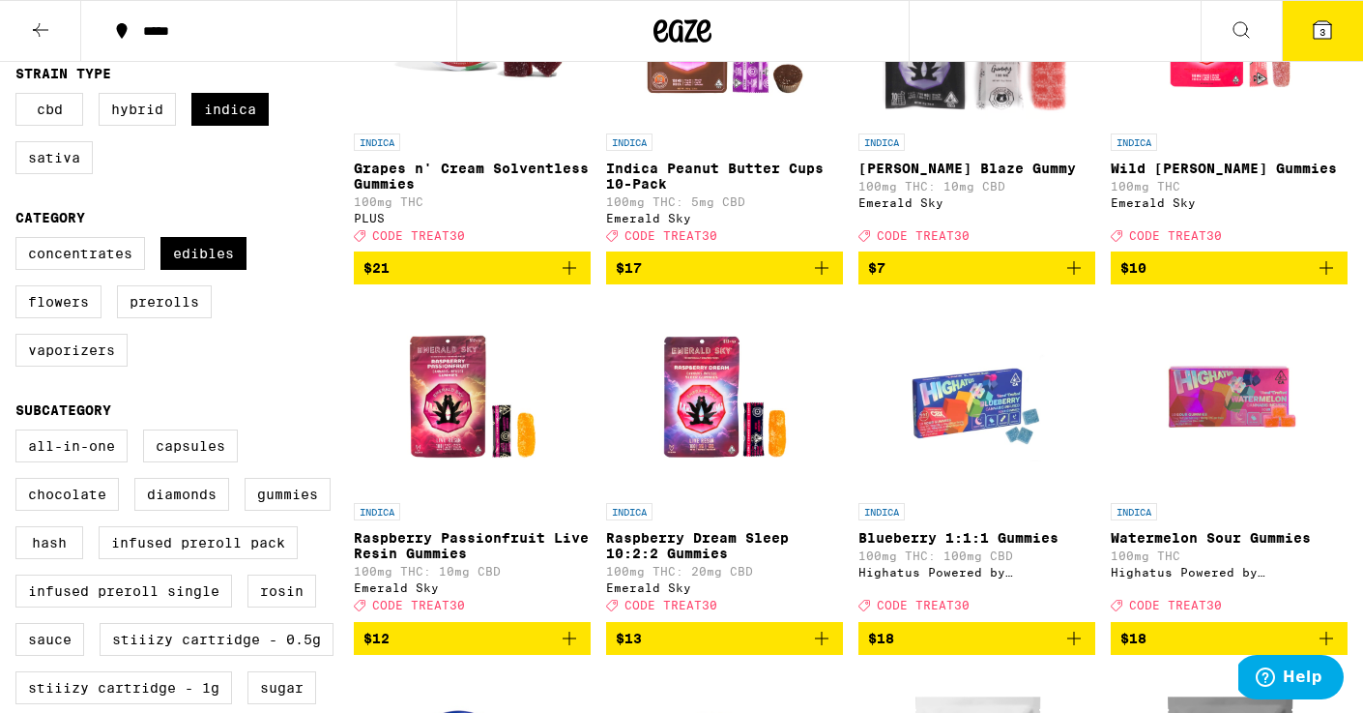
click at [650, 549] on p "Raspberry Dream Sleep 10:2:2 Gummies" at bounding box center [724, 545] width 237 height 31
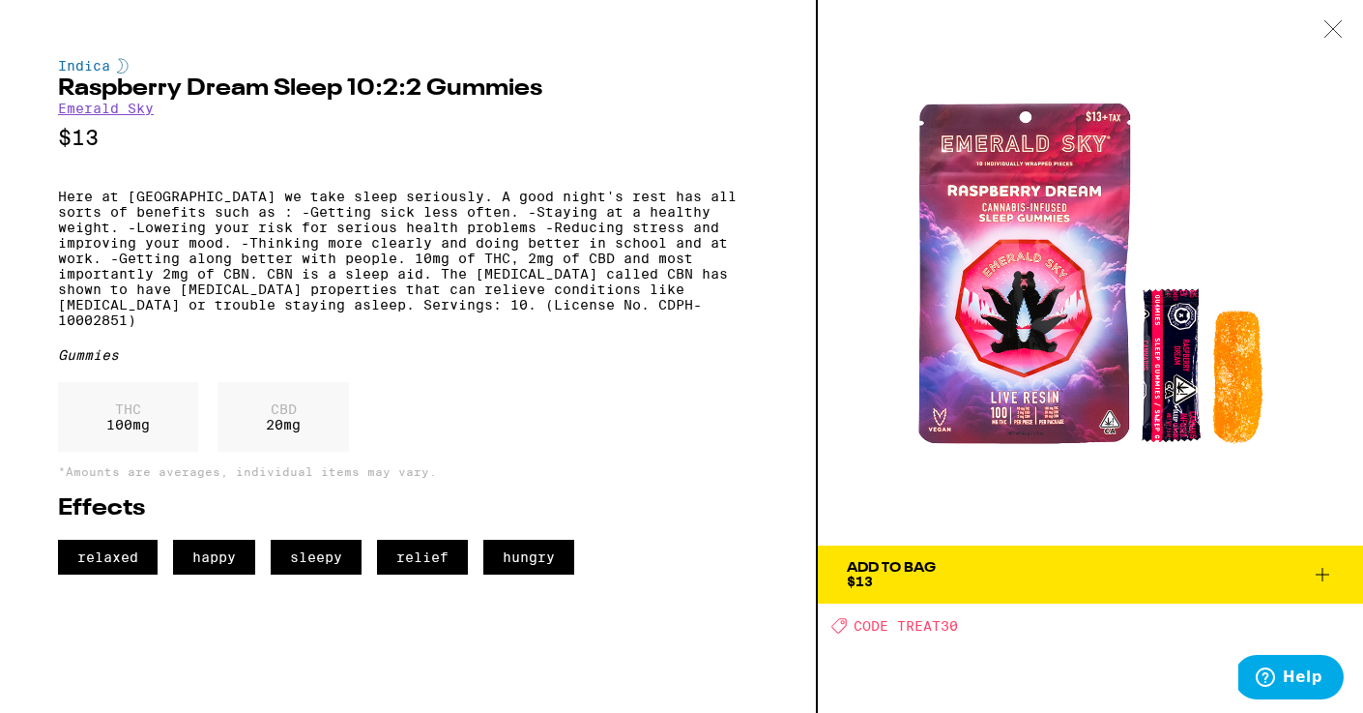
click at [1081, 586] on span "Add To Bag $13" at bounding box center [1090, 574] width 487 height 27
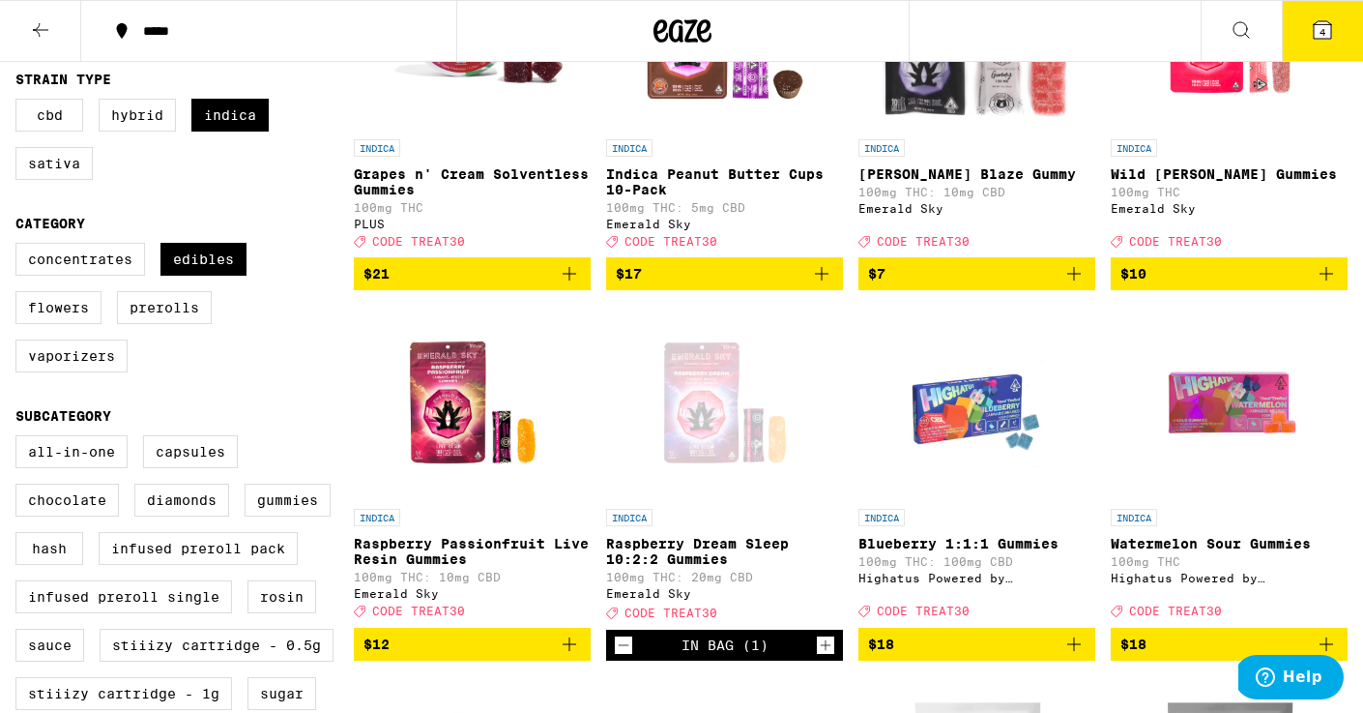
scroll to position [409, 0]
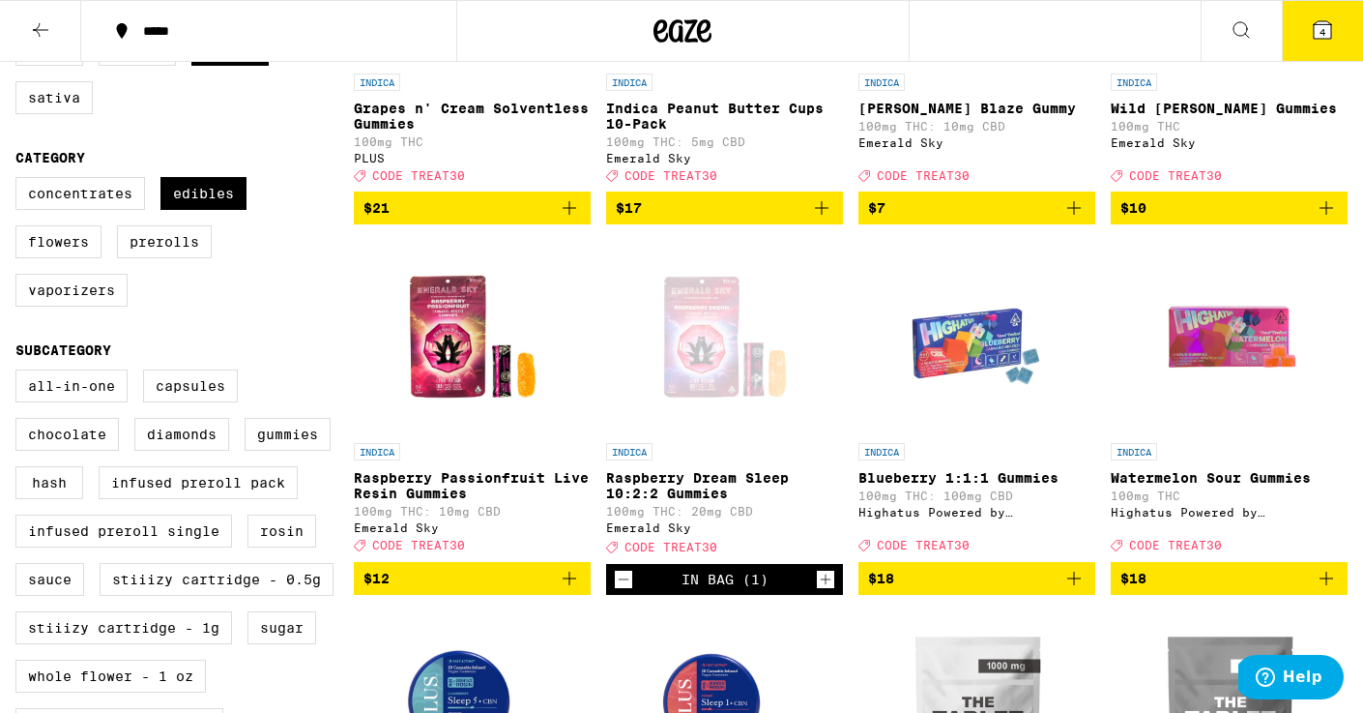
click at [480, 488] on p "Raspberry Passionfruit Live Resin Gummies" at bounding box center [472, 485] width 237 height 31
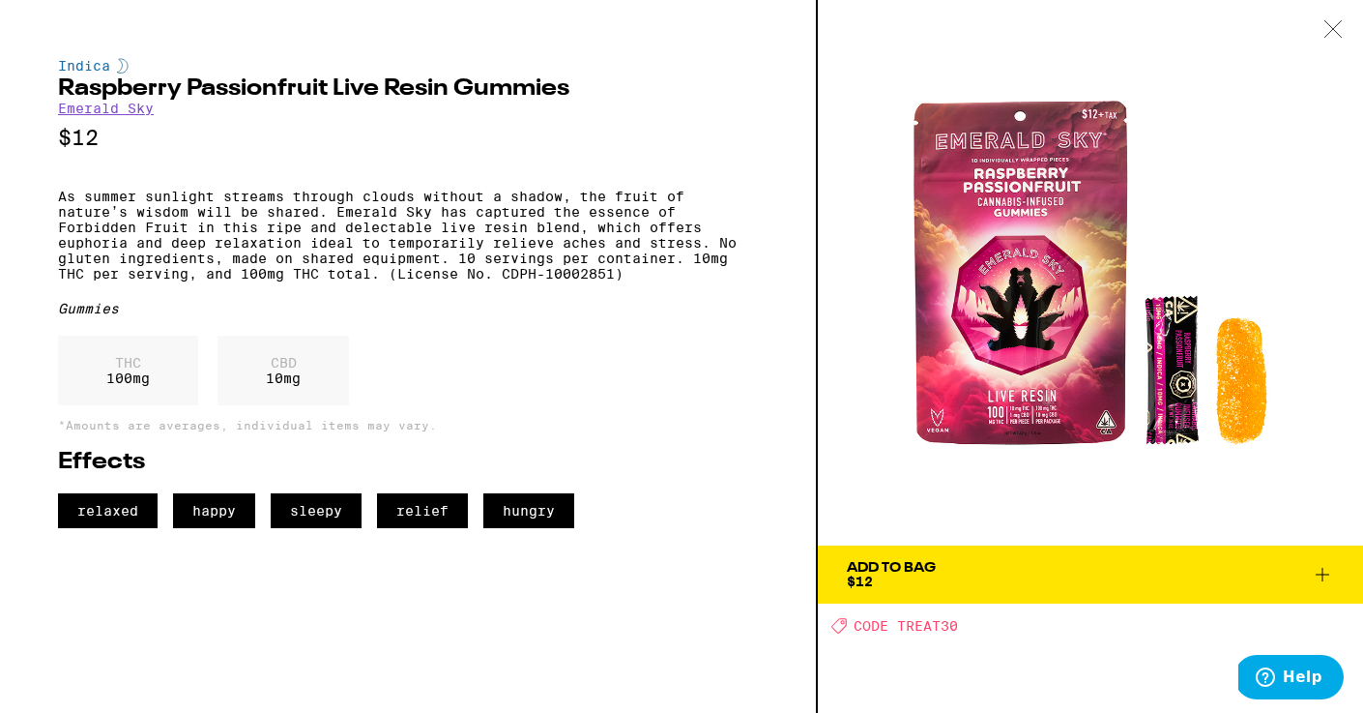
click at [1316, 572] on icon at bounding box center [1322, 574] width 23 height 23
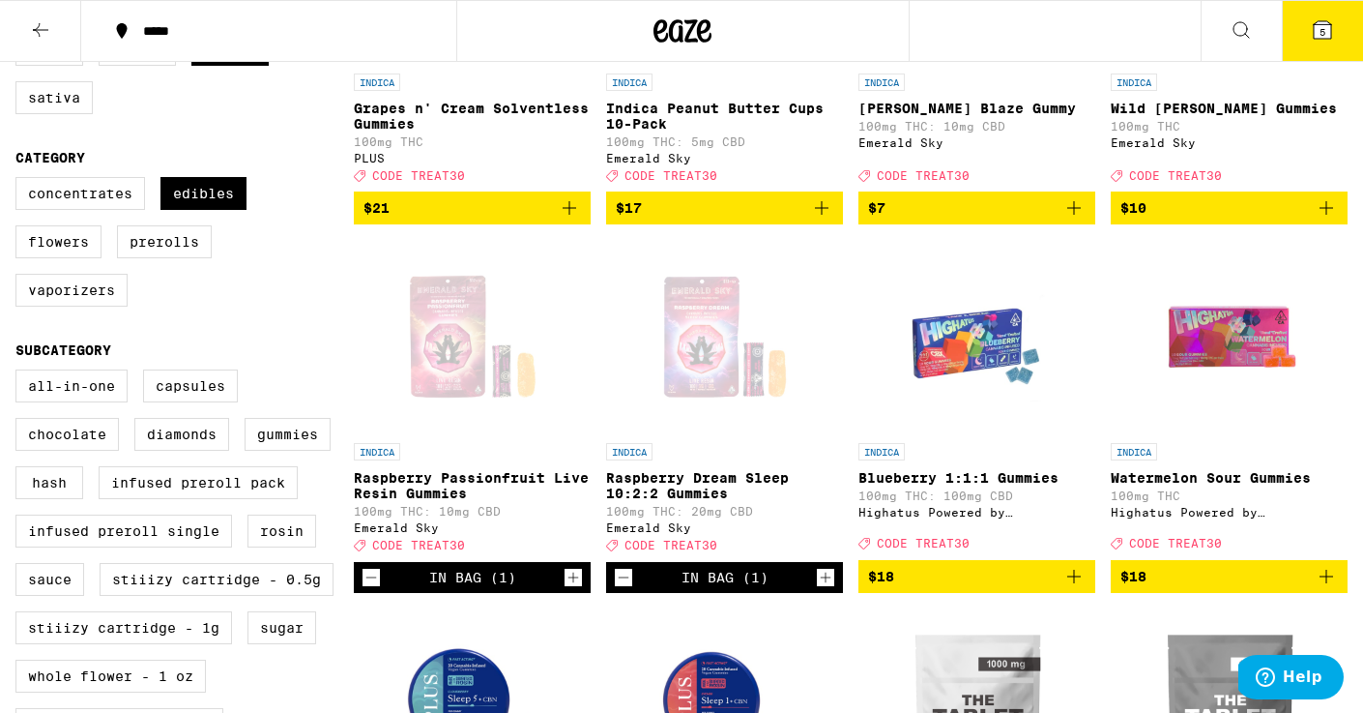
click at [1325, 27] on span "5" at bounding box center [1323, 32] width 6 height 12
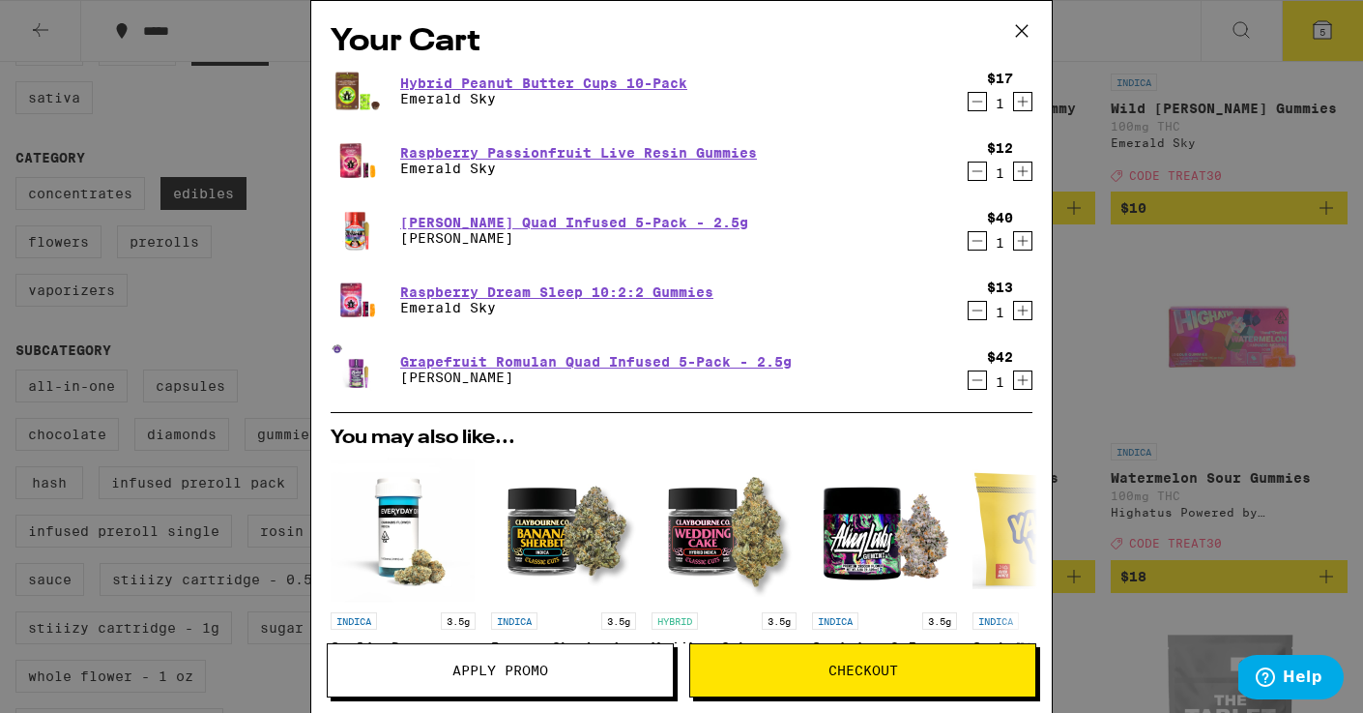
click at [978, 383] on icon "Decrement" at bounding box center [977, 379] width 17 height 23
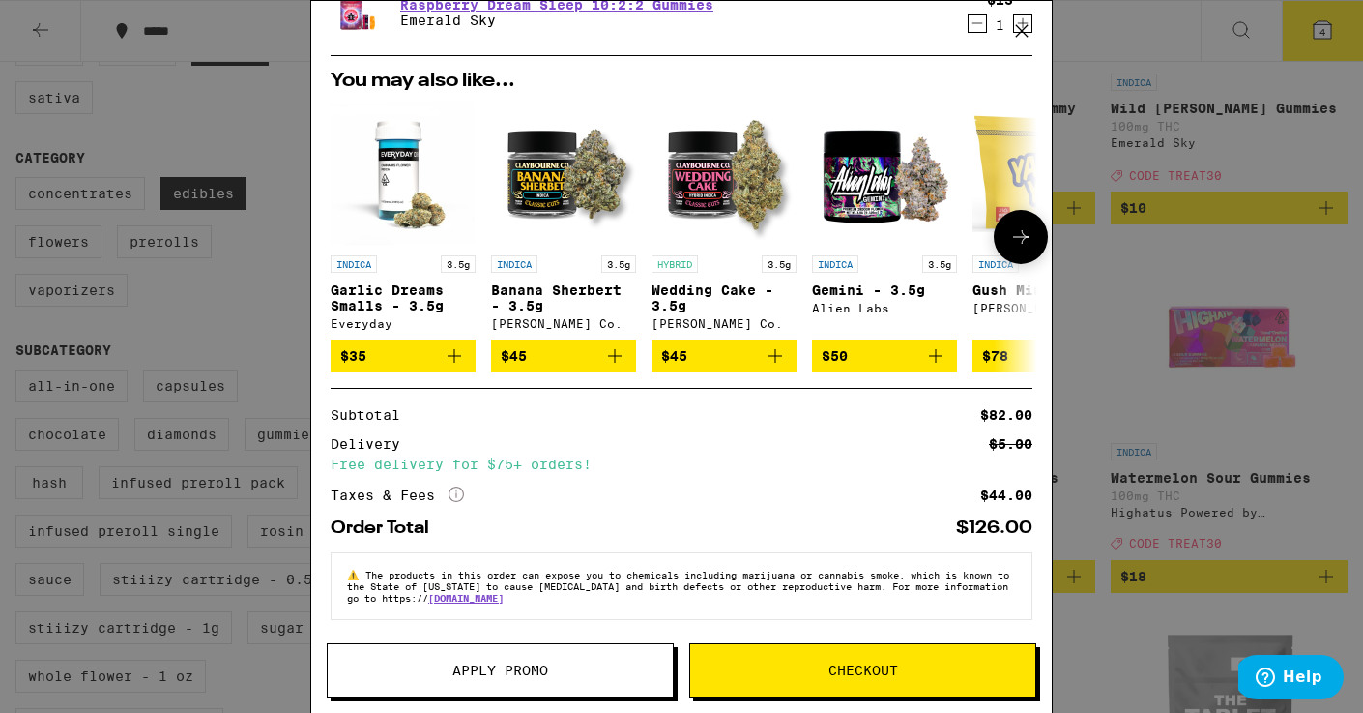
scroll to position [299, 0]
click at [620, 679] on button "Apply Promo" at bounding box center [500, 670] width 347 height 54
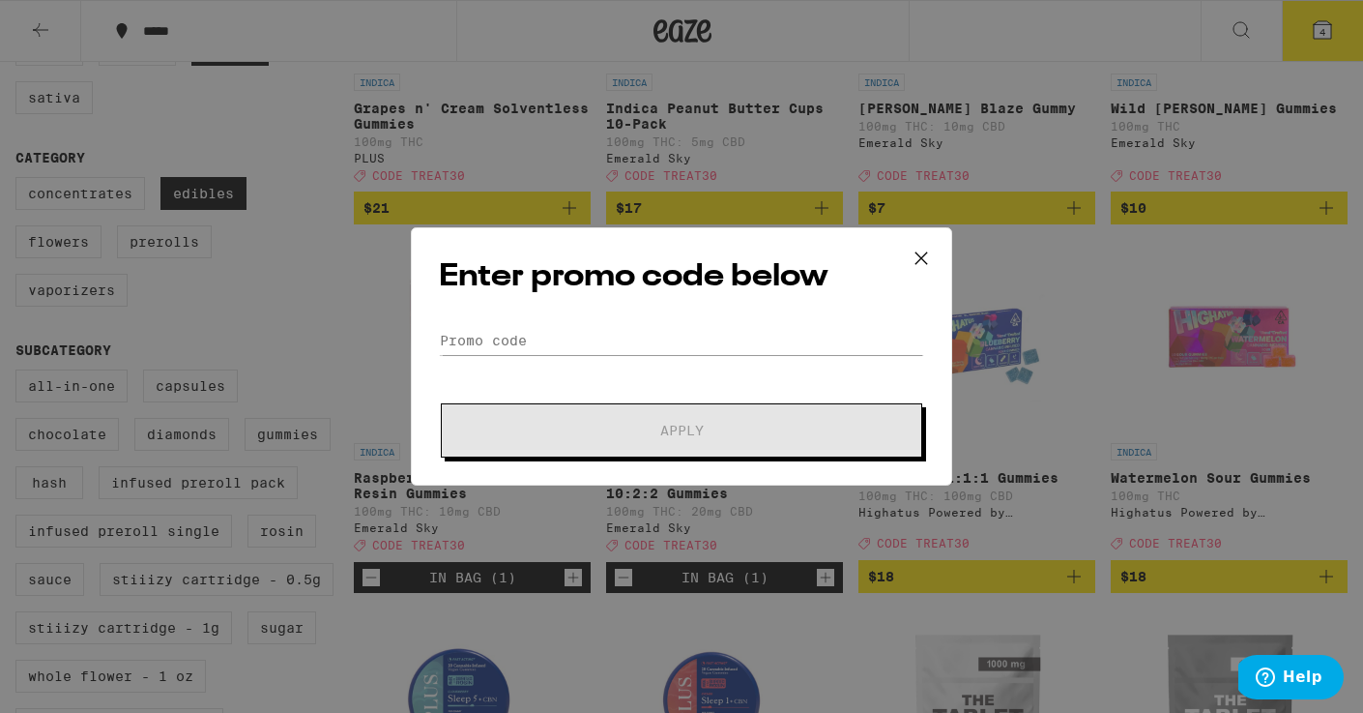
click at [583, 320] on div "Enter promo code below Promo Code Apply" at bounding box center [681, 356] width 541 height 258
click at [578, 336] on input "Promo Code" at bounding box center [681, 340] width 485 height 29
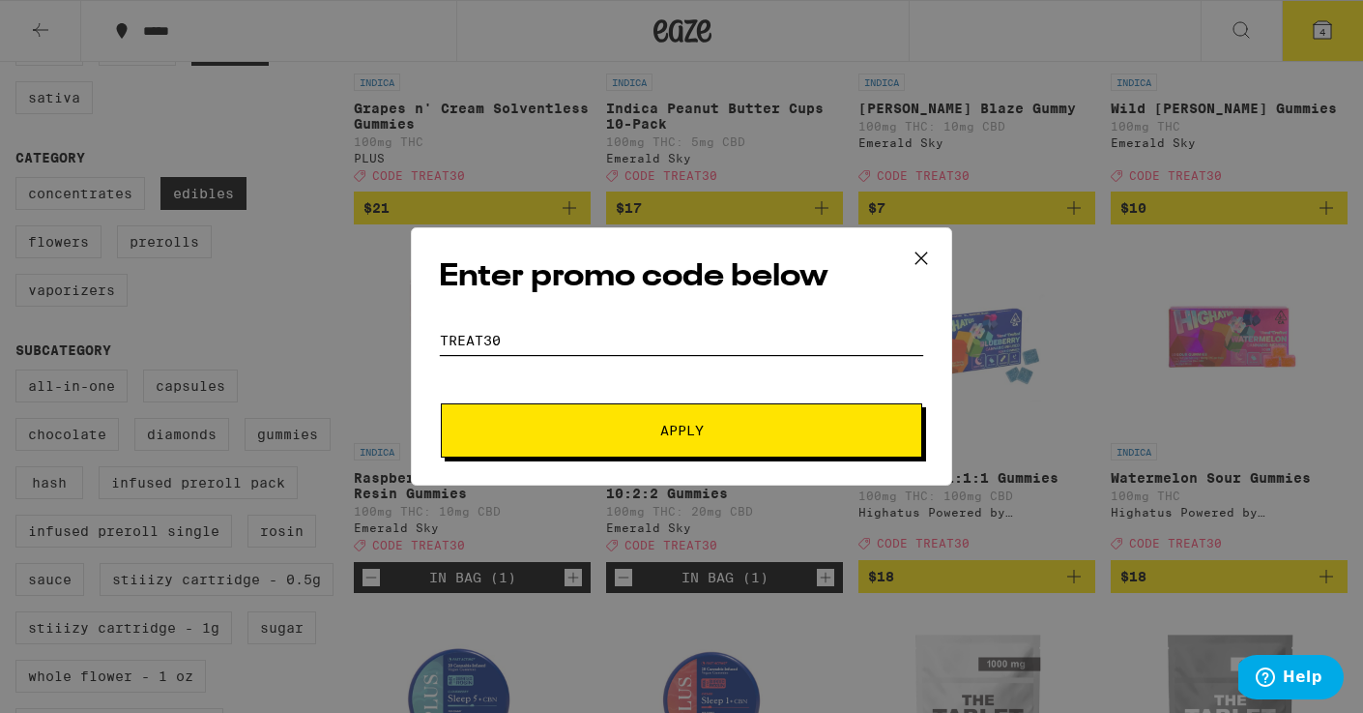
type input "TREAT30"
click at [687, 441] on button "Apply" at bounding box center [682, 430] width 482 height 54
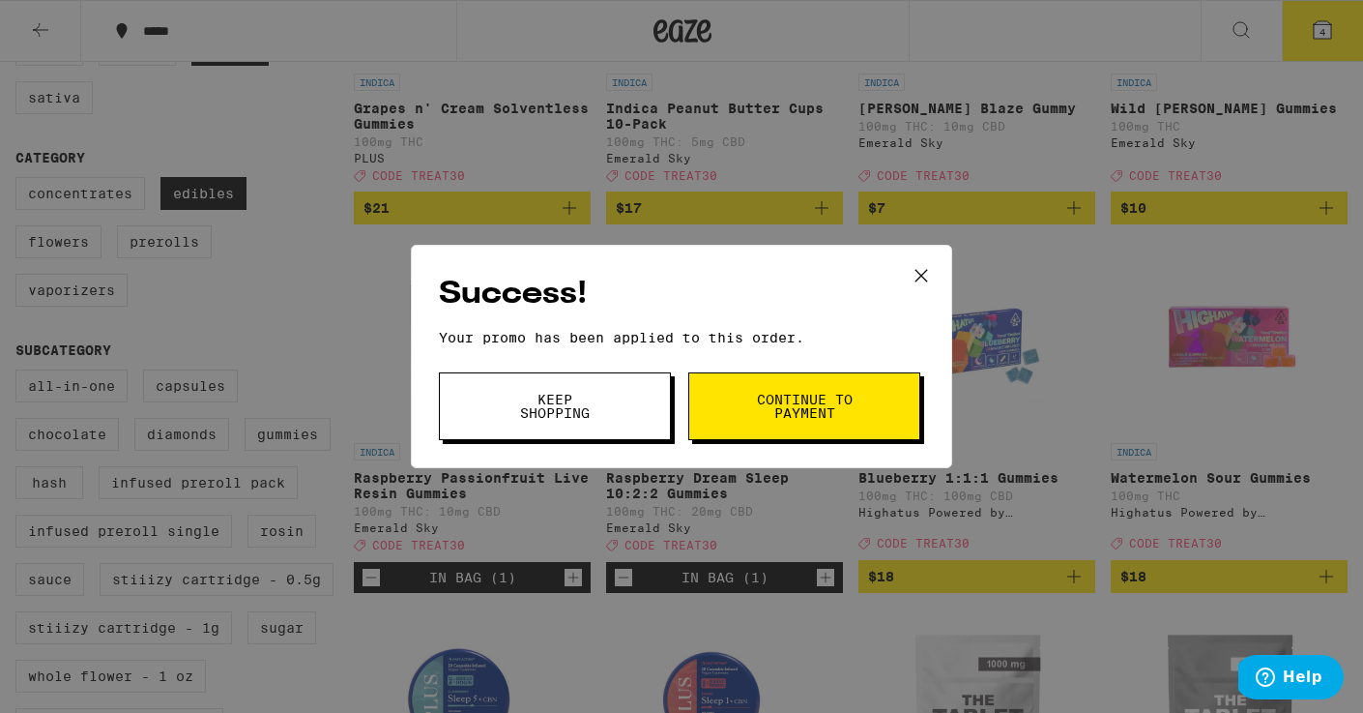
click at [647, 403] on button "Keep Shopping" at bounding box center [555, 406] width 232 height 68
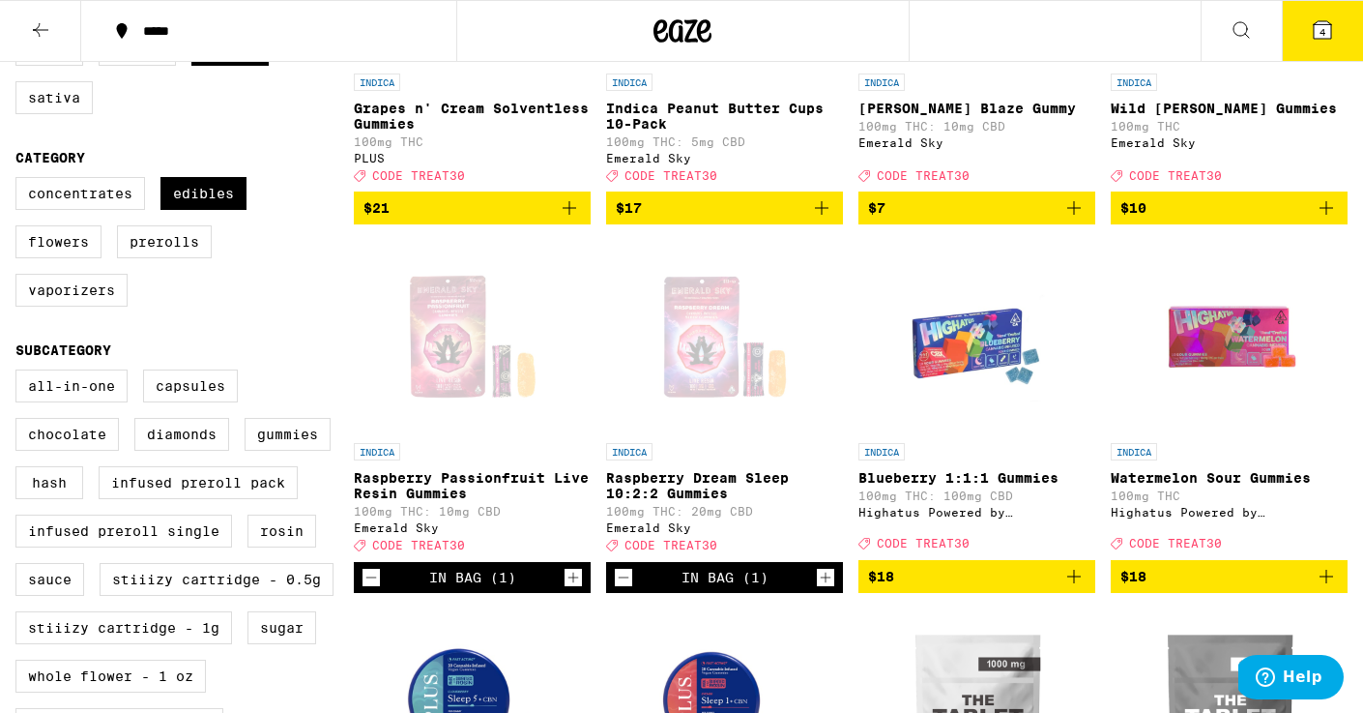
click at [1326, 25] on icon at bounding box center [1322, 29] width 17 height 17
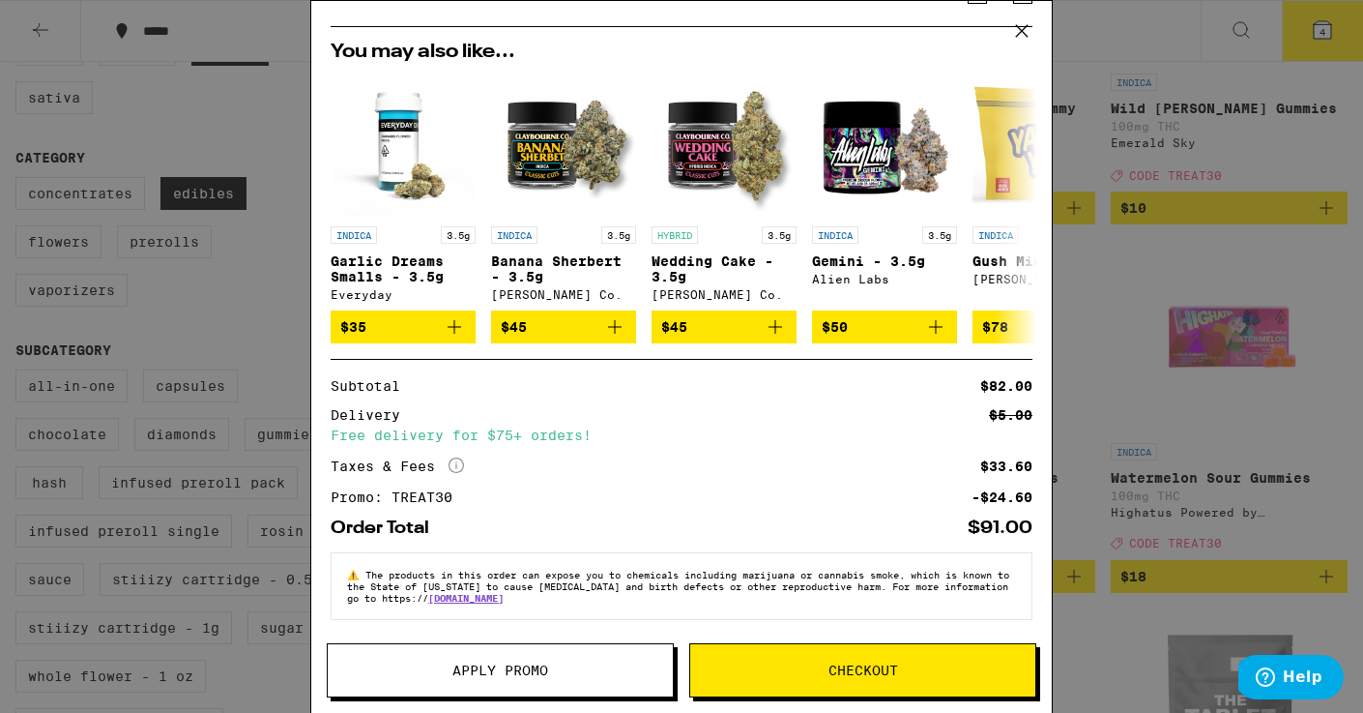
scroll to position [328, 0]
click at [457, 462] on icon at bounding box center [456, 464] width 15 height 15
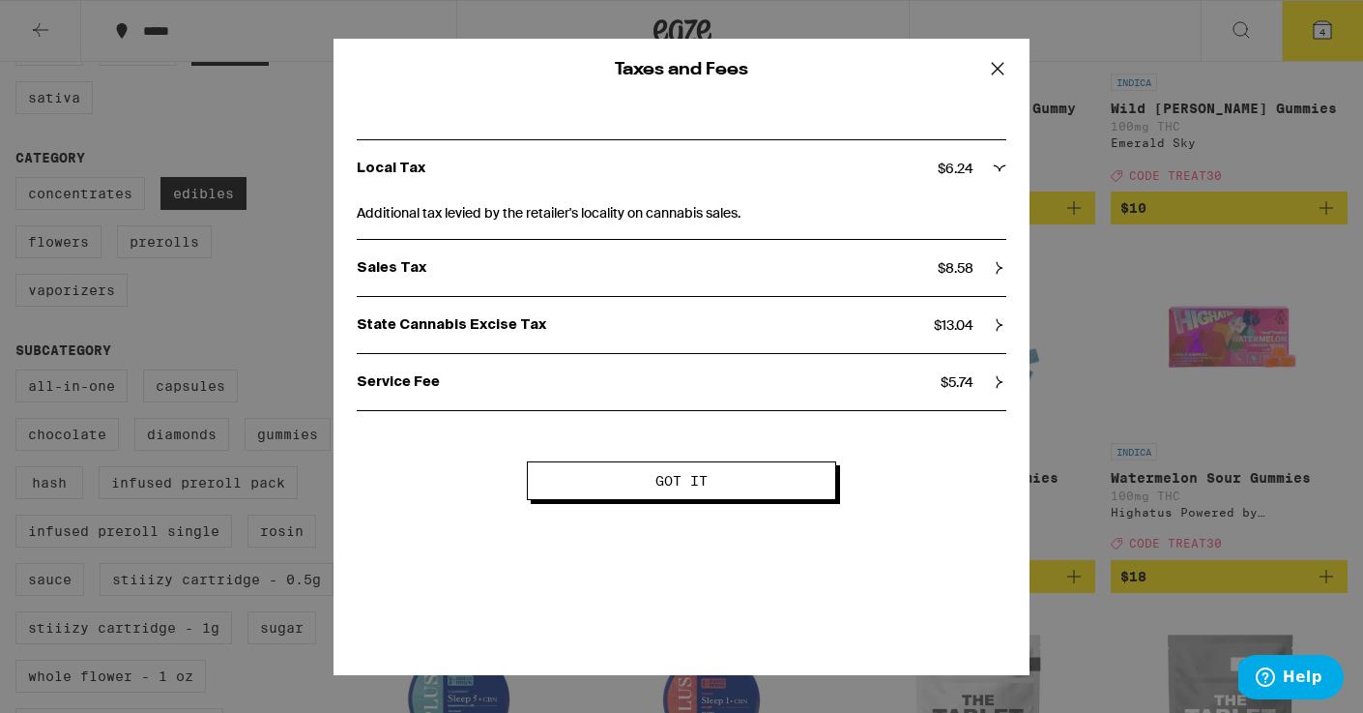
click at [574, 489] on button "Got it" at bounding box center [681, 480] width 309 height 39
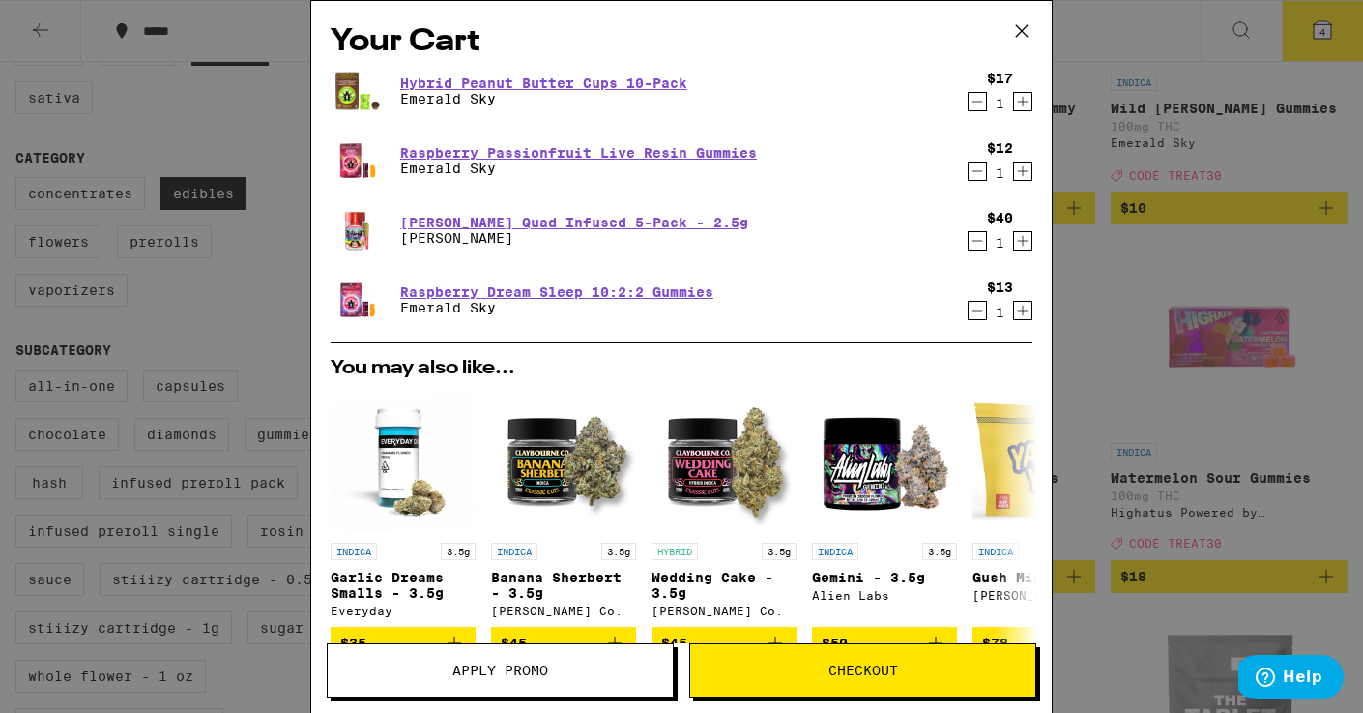
scroll to position [0, 0]
click at [1025, 28] on icon at bounding box center [1022, 31] width 12 height 12
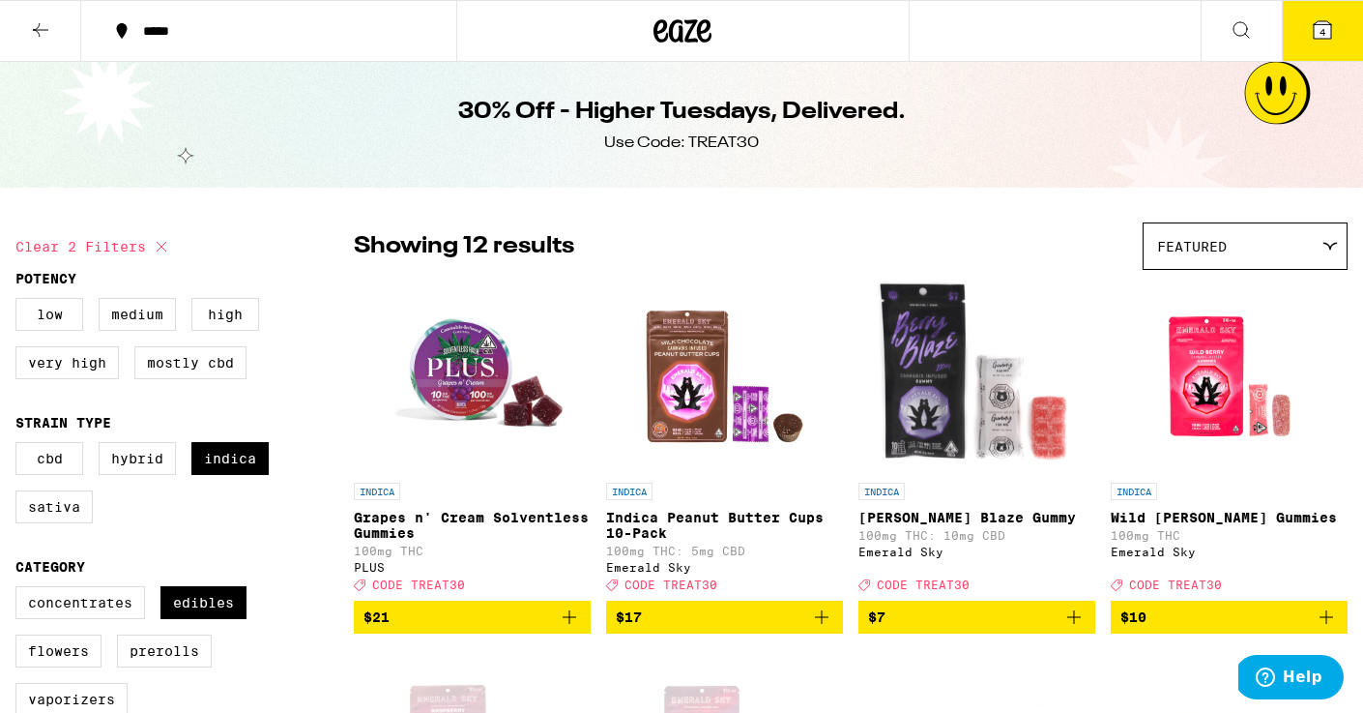
click at [38, 31] on icon at bounding box center [40, 30] width 15 height 14
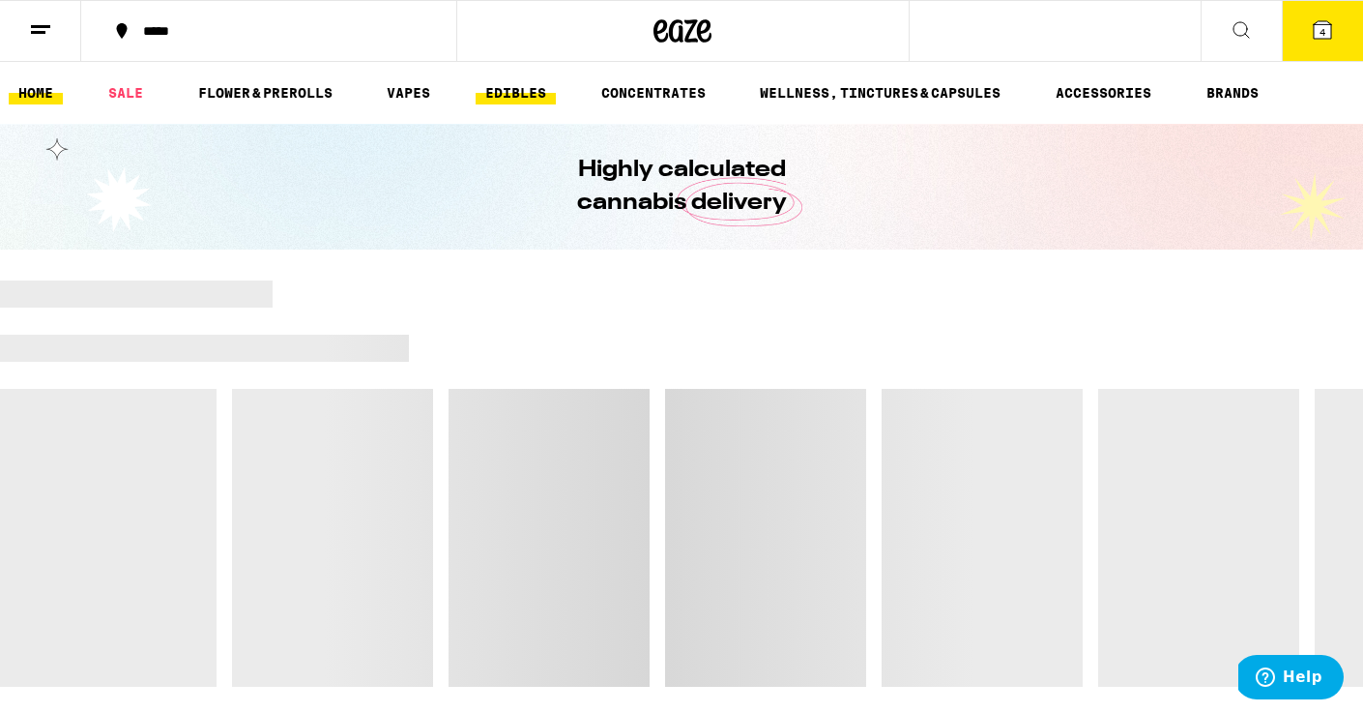
click at [506, 95] on link "EDIBLES" at bounding box center [516, 92] width 80 height 23
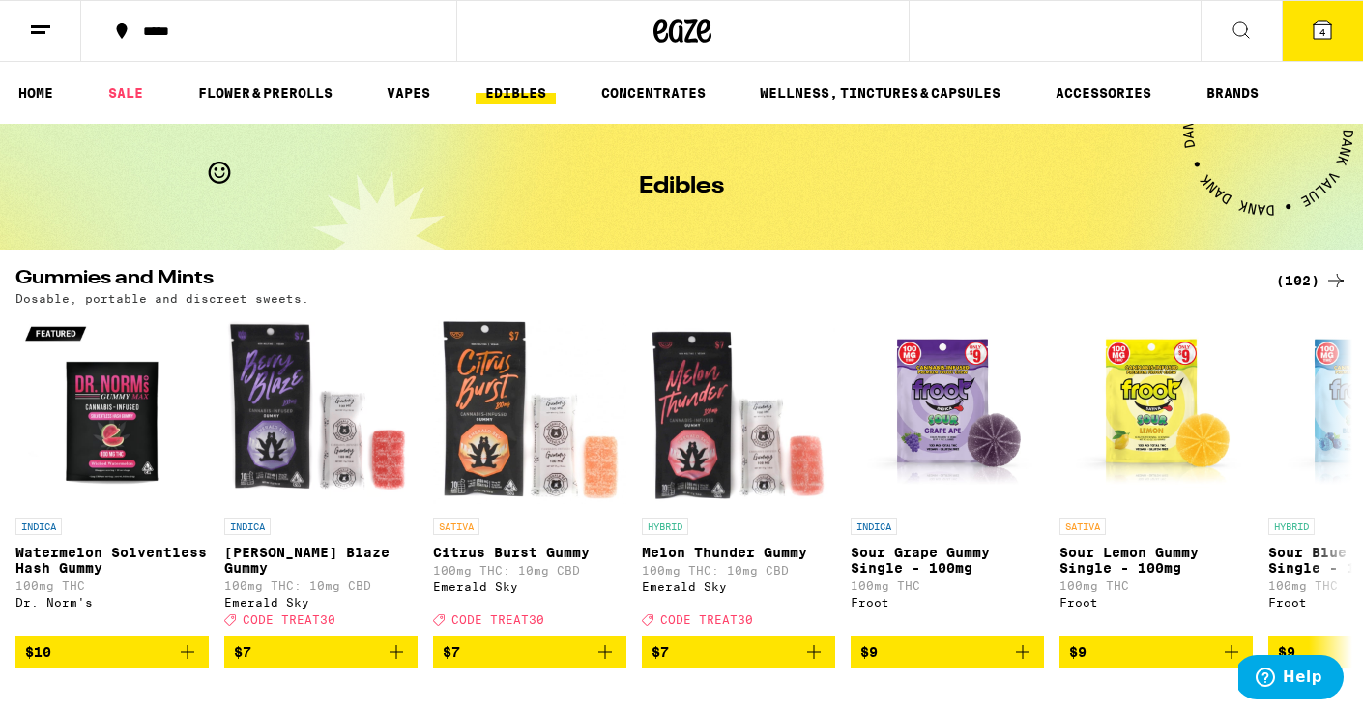
click at [1304, 282] on div "(102)" at bounding box center [1312, 280] width 72 height 23
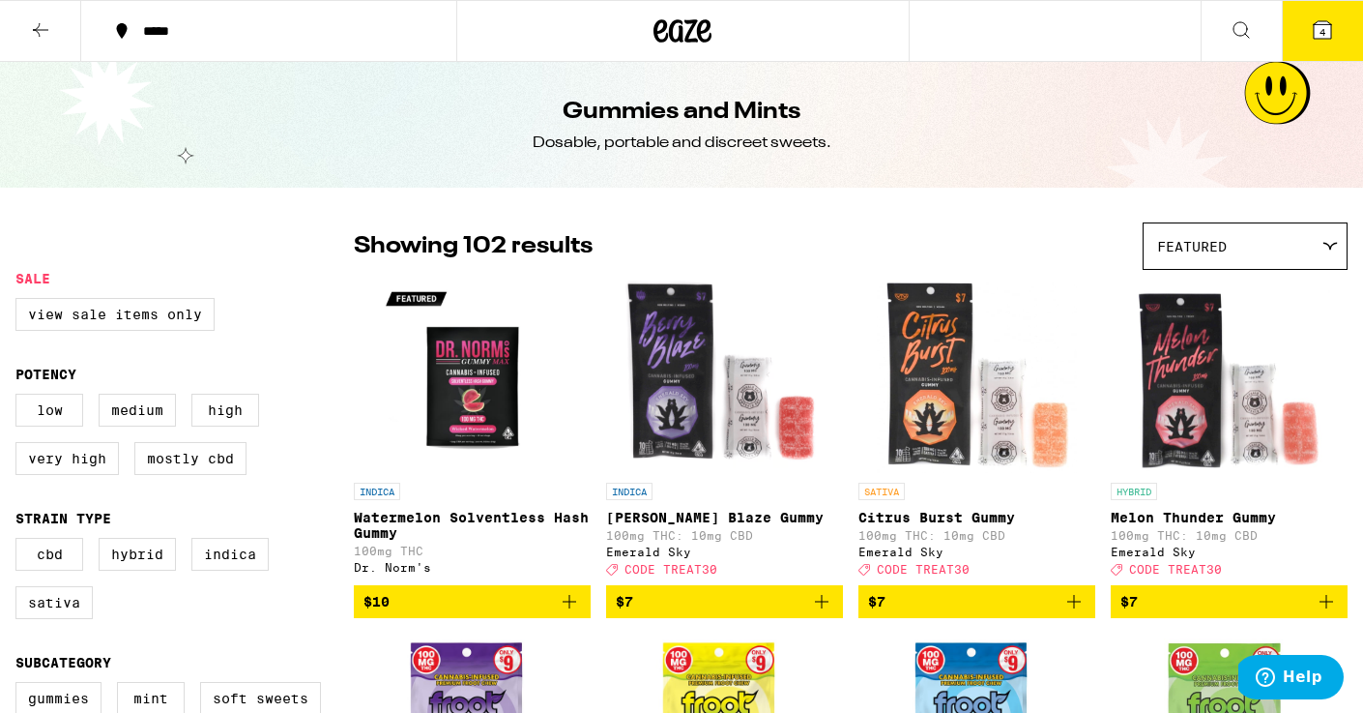
click at [40, 21] on icon at bounding box center [40, 29] width 23 height 23
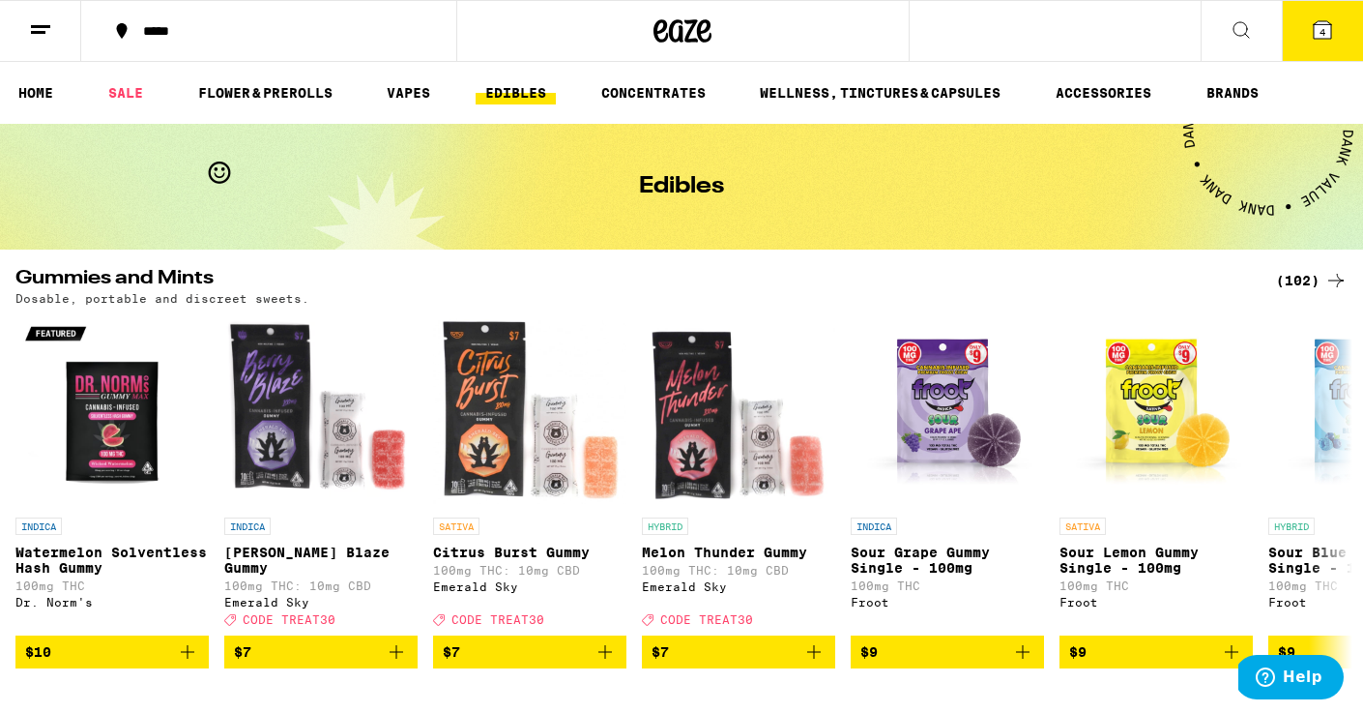
click at [1240, 30] on icon at bounding box center [1241, 29] width 23 height 23
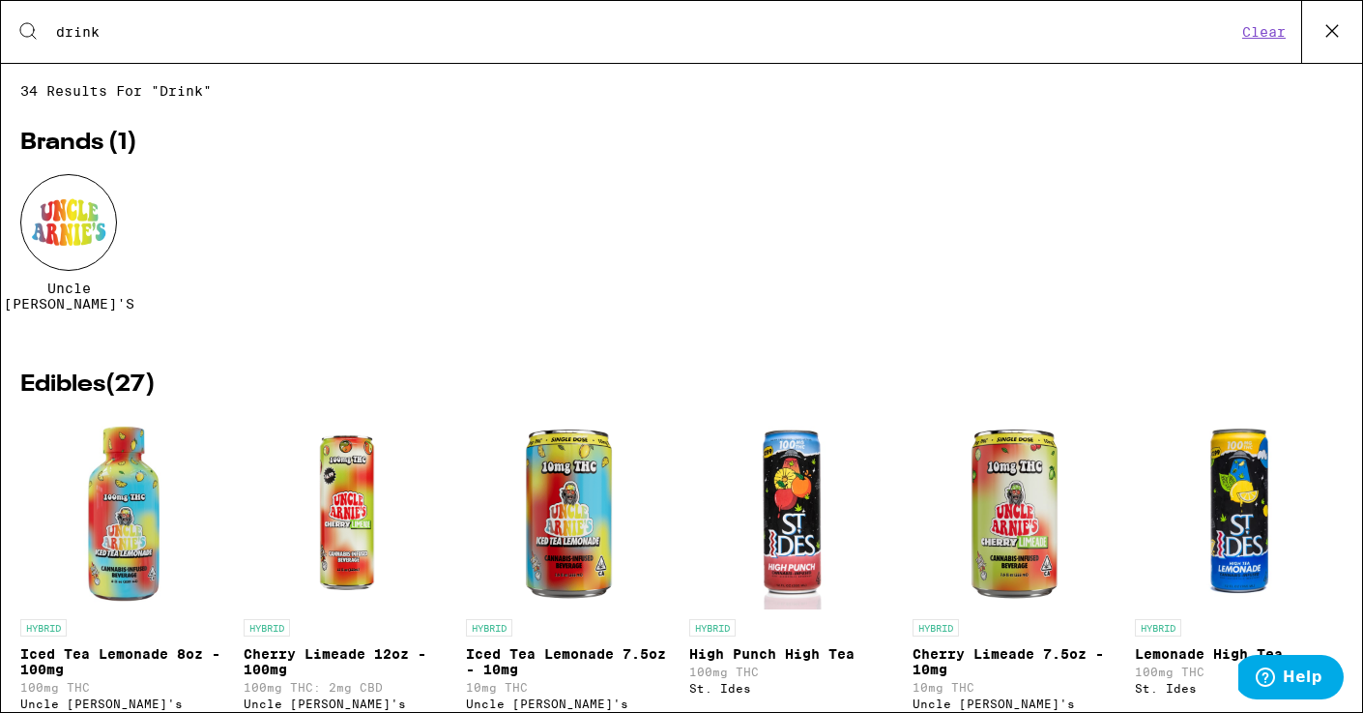
type input "drink"
click at [872, 253] on div "Uncle [PERSON_NAME]'s" at bounding box center [681, 257] width 1323 height 166
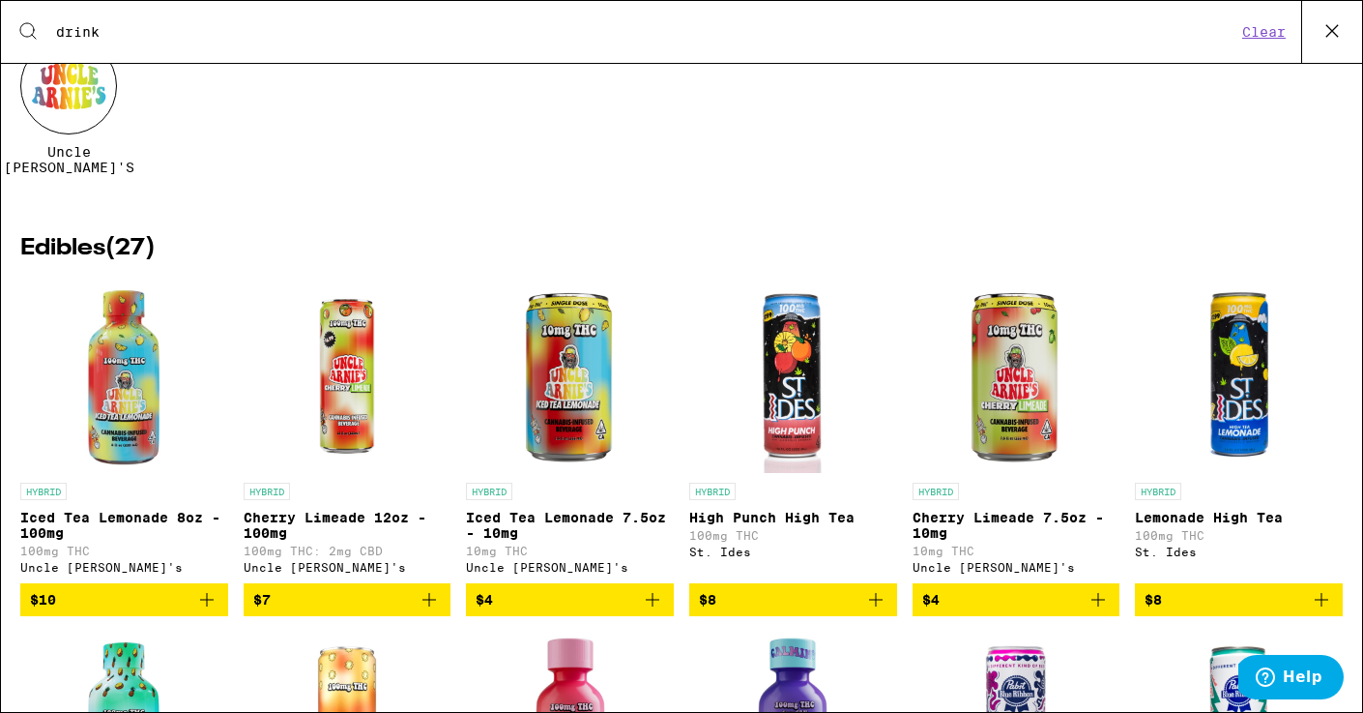
scroll to position [136, 0]
click at [962, 528] on p "Cherry Limeade 7.5oz - 10mg" at bounding box center [1017, 525] width 208 height 31
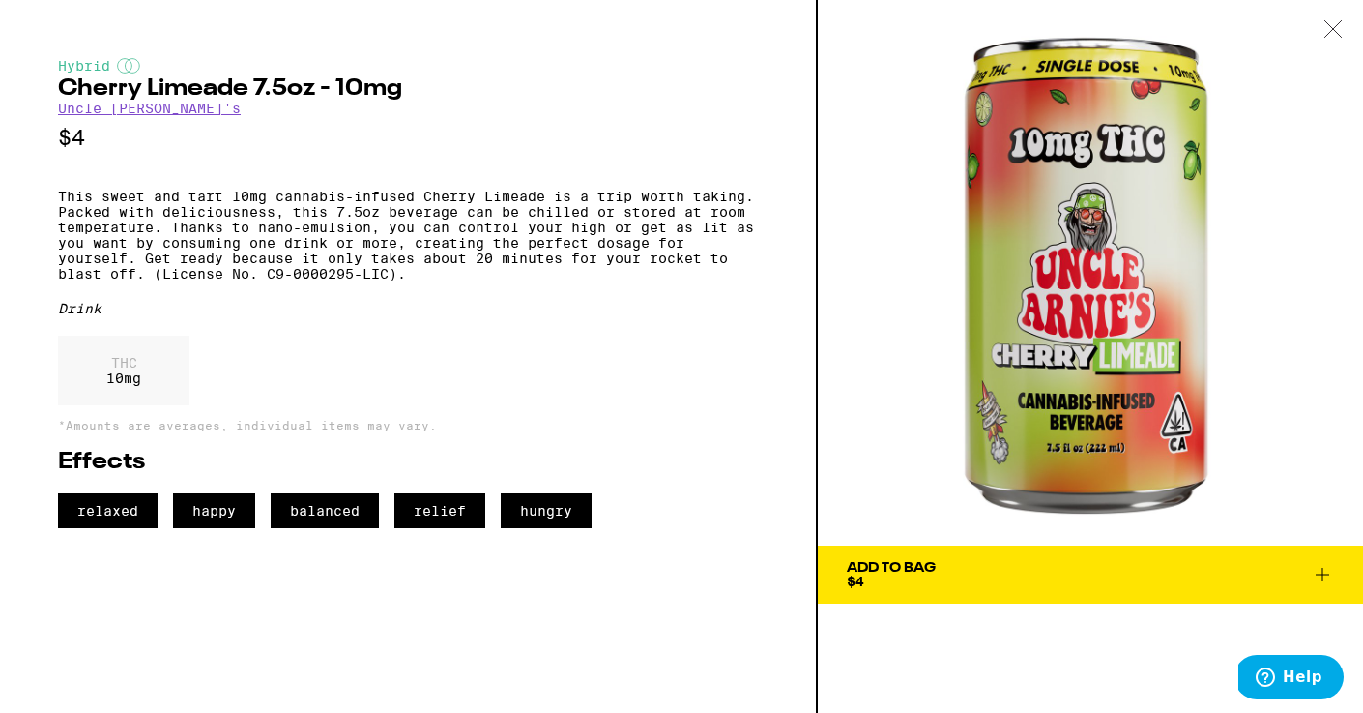
click at [972, 574] on span "Add To Bag $4" at bounding box center [1090, 574] width 487 height 27
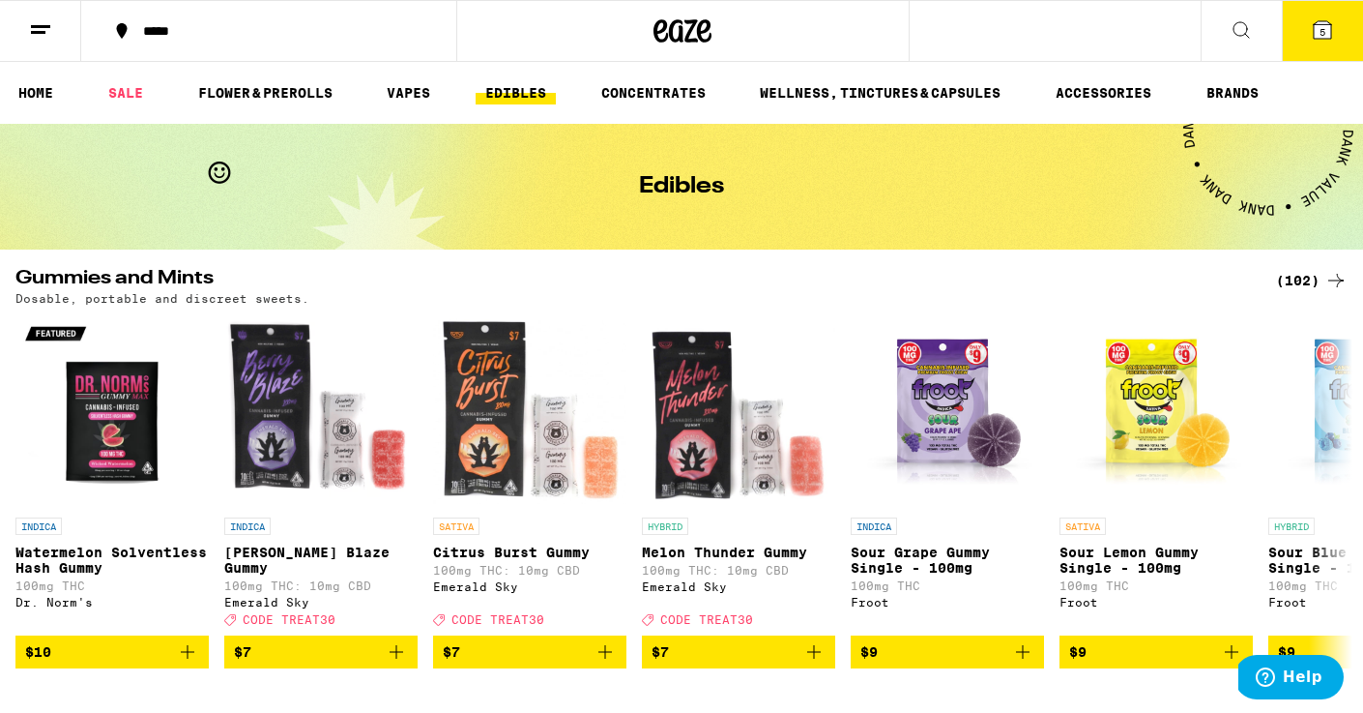
click at [1330, 33] on icon at bounding box center [1322, 29] width 17 height 17
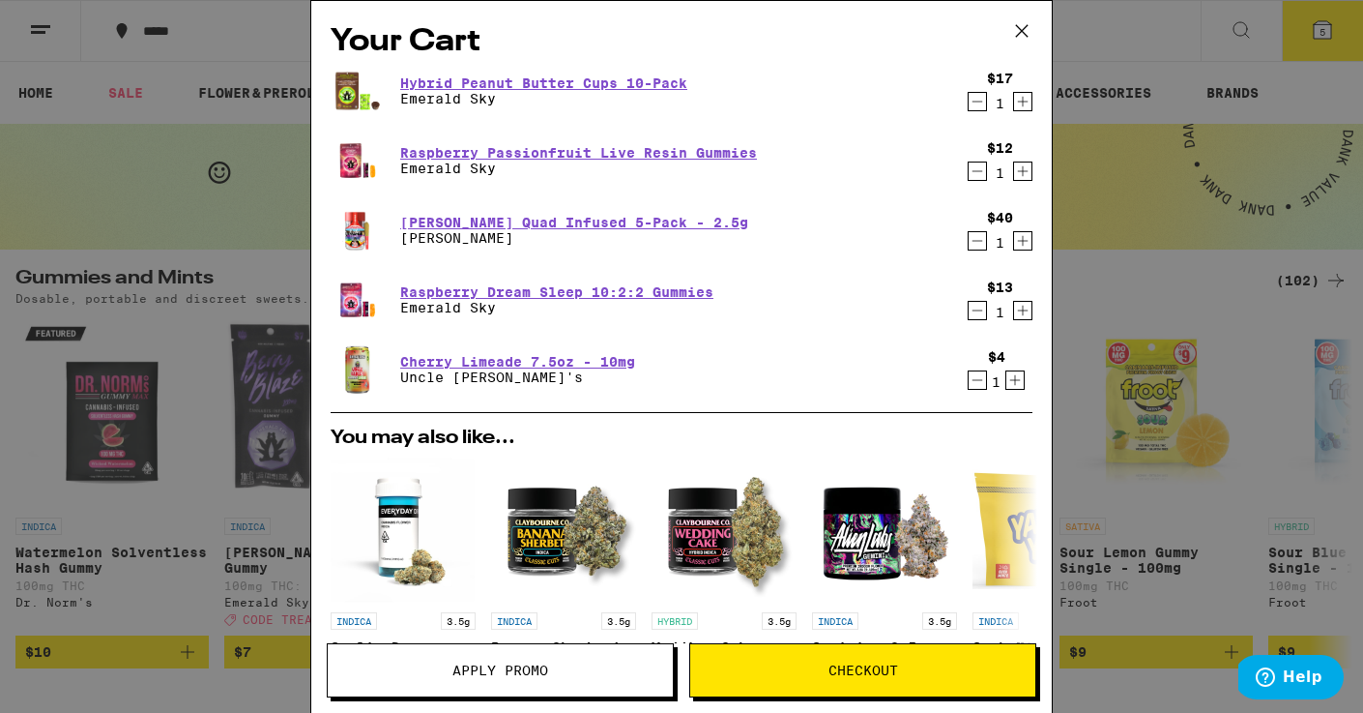
click at [1014, 386] on icon "Increment" at bounding box center [1015, 379] width 17 height 23
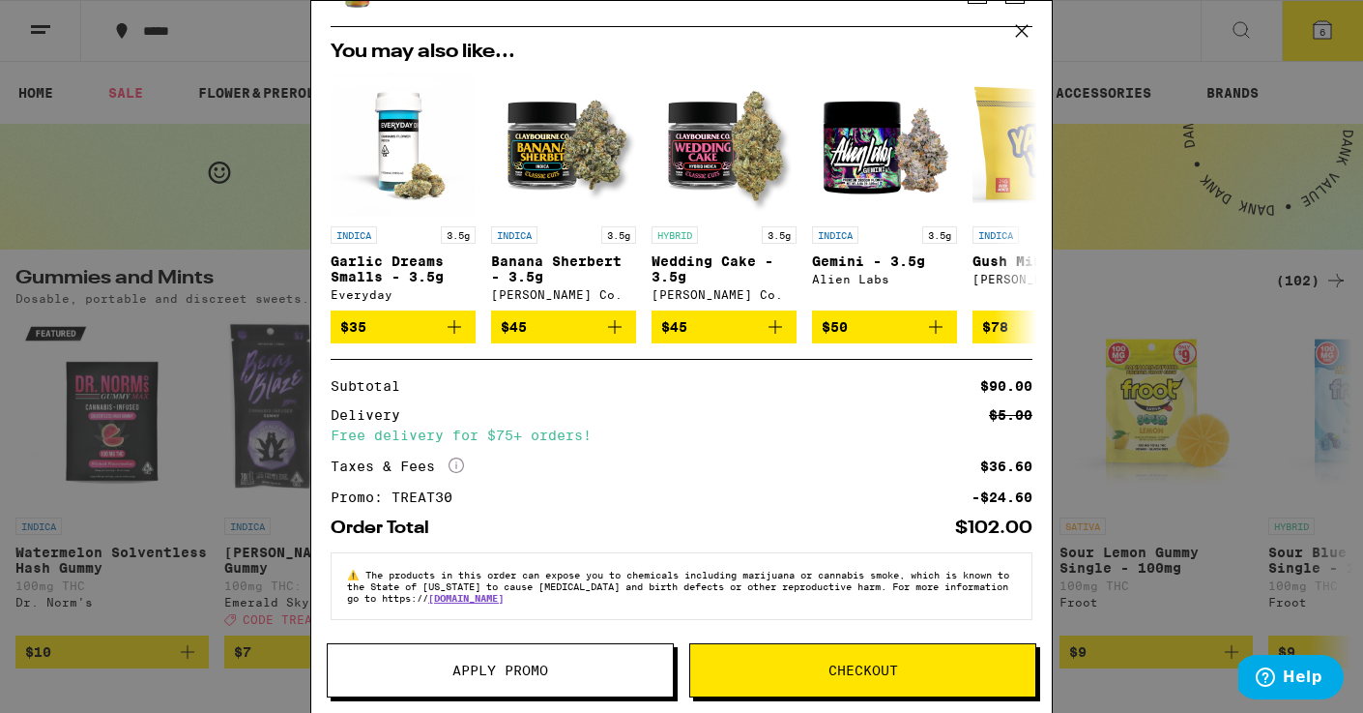
scroll to position [397, 0]
click at [774, 677] on button "Checkout" at bounding box center [862, 670] width 347 height 54
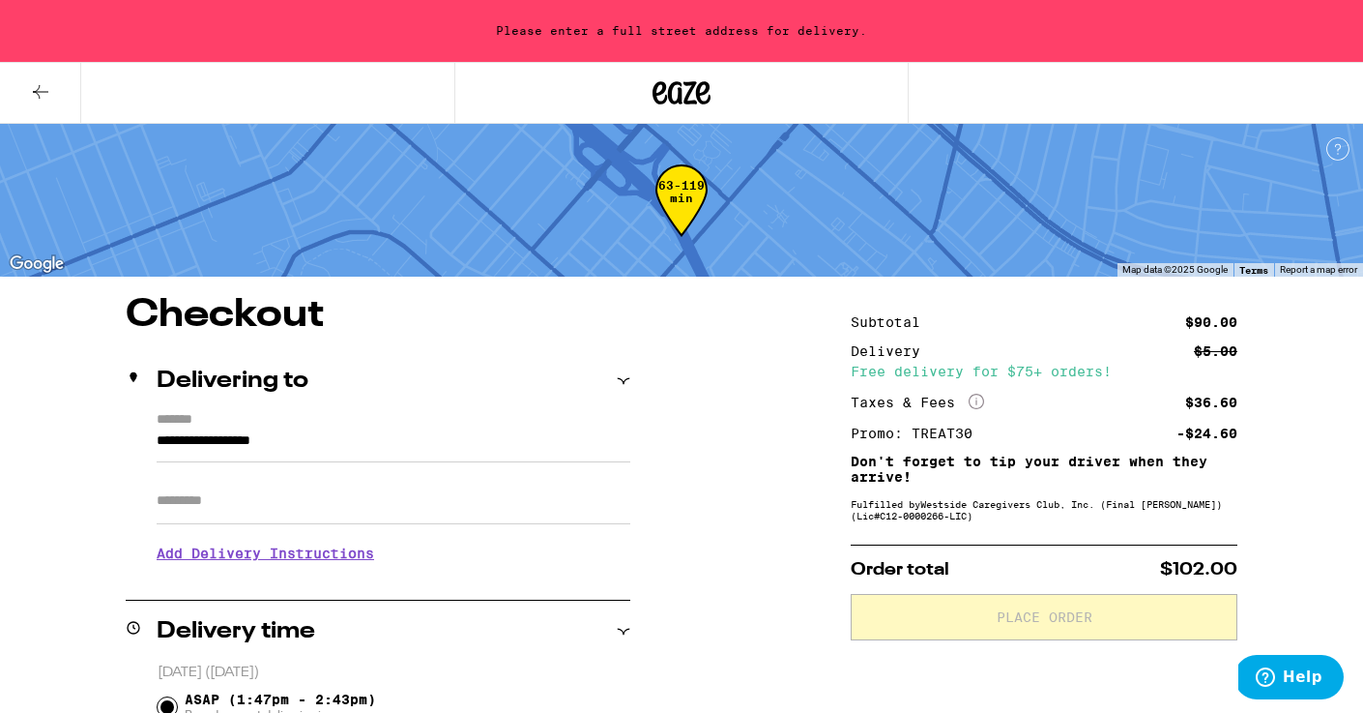
click at [296, 438] on input "**********" at bounding box center [394, 445] width 474 height 33
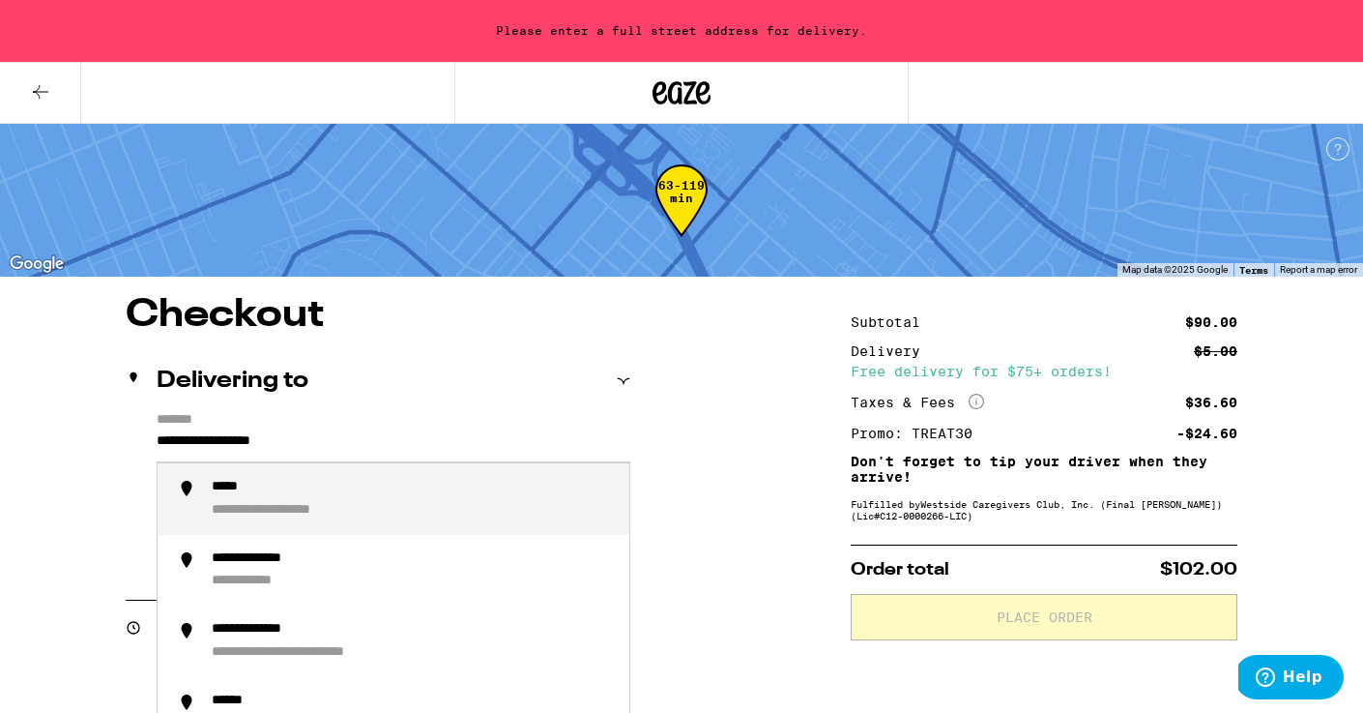
click at [159, 440] on input "**********" at bounding box center [394, 445] width 474 height 33
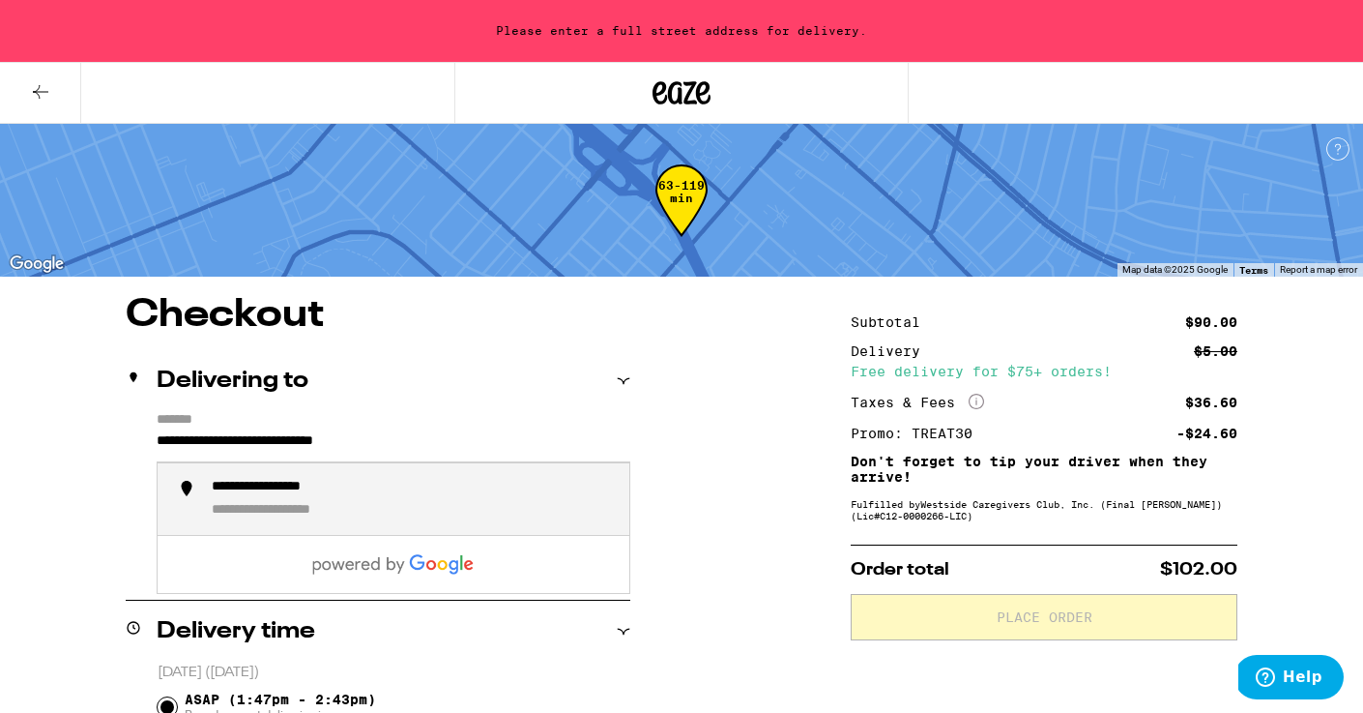
click at [336, 493] on div "**********" at bounding box center [291, 487] width 158 height 17
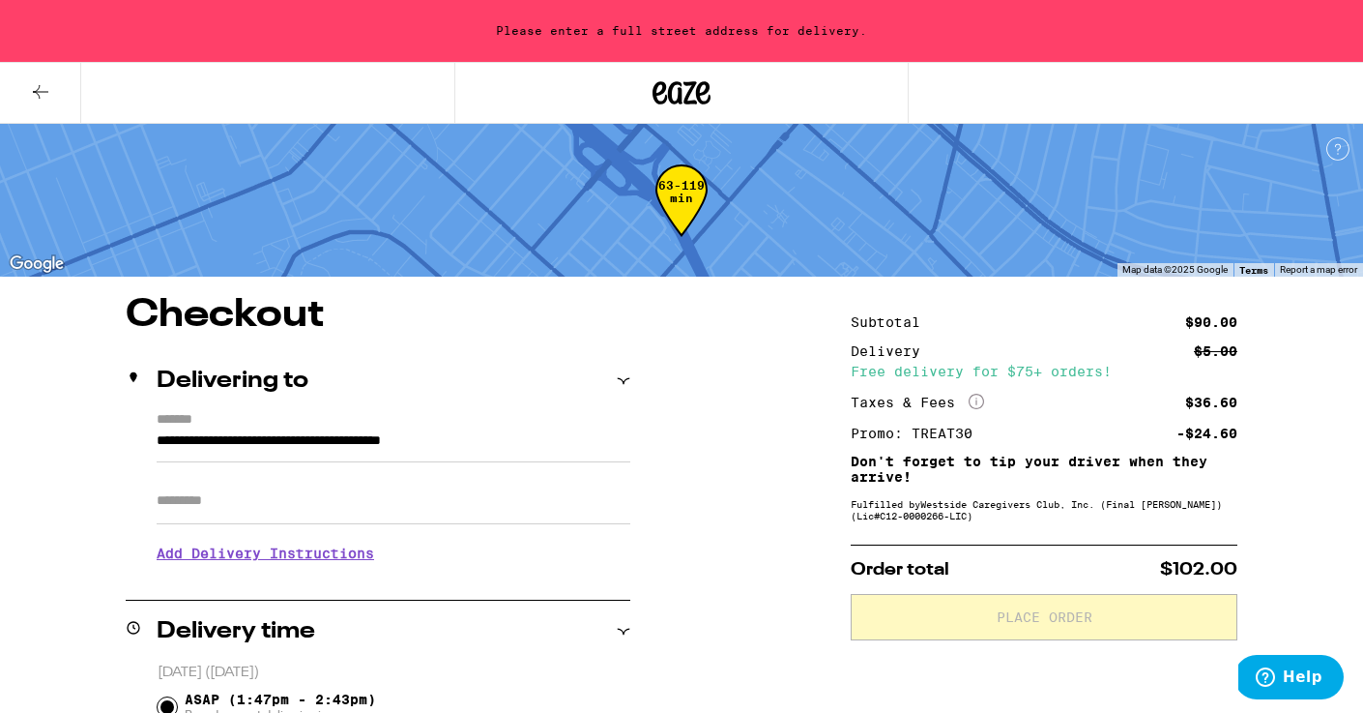
type input "**********"
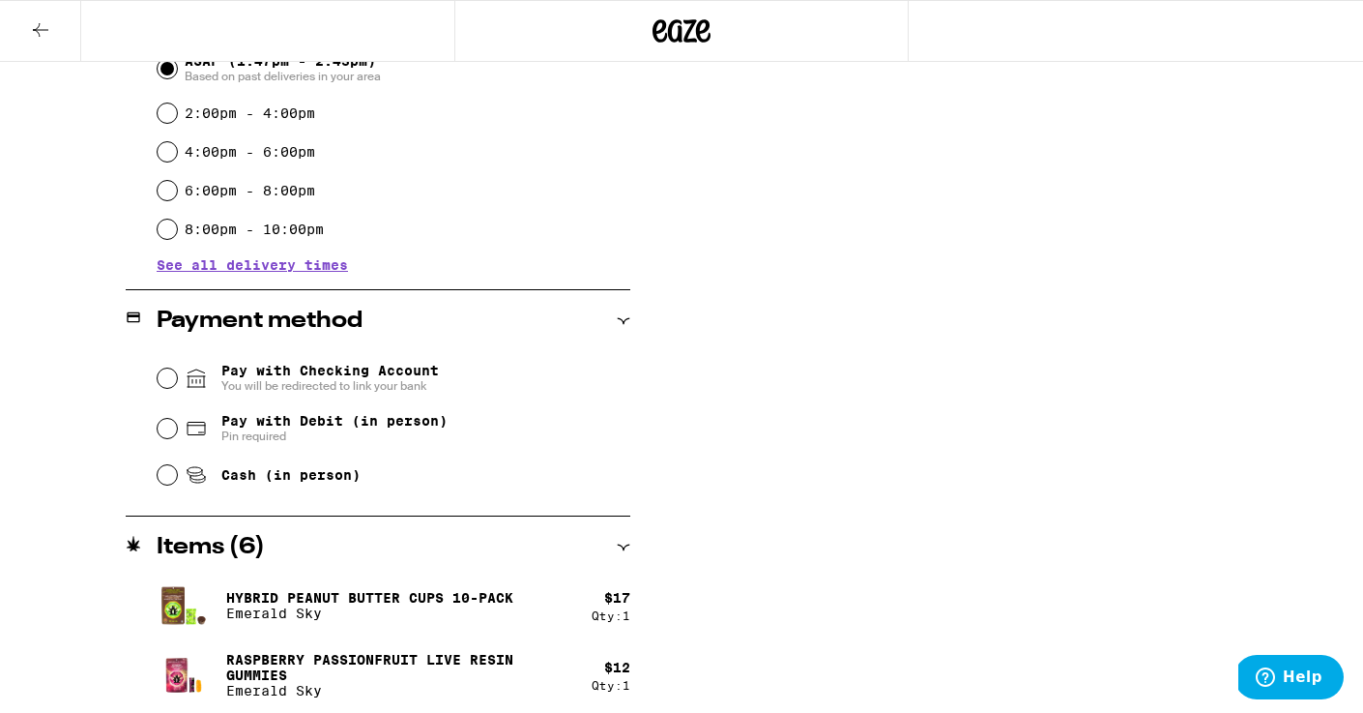
scroll to position [578, 0]
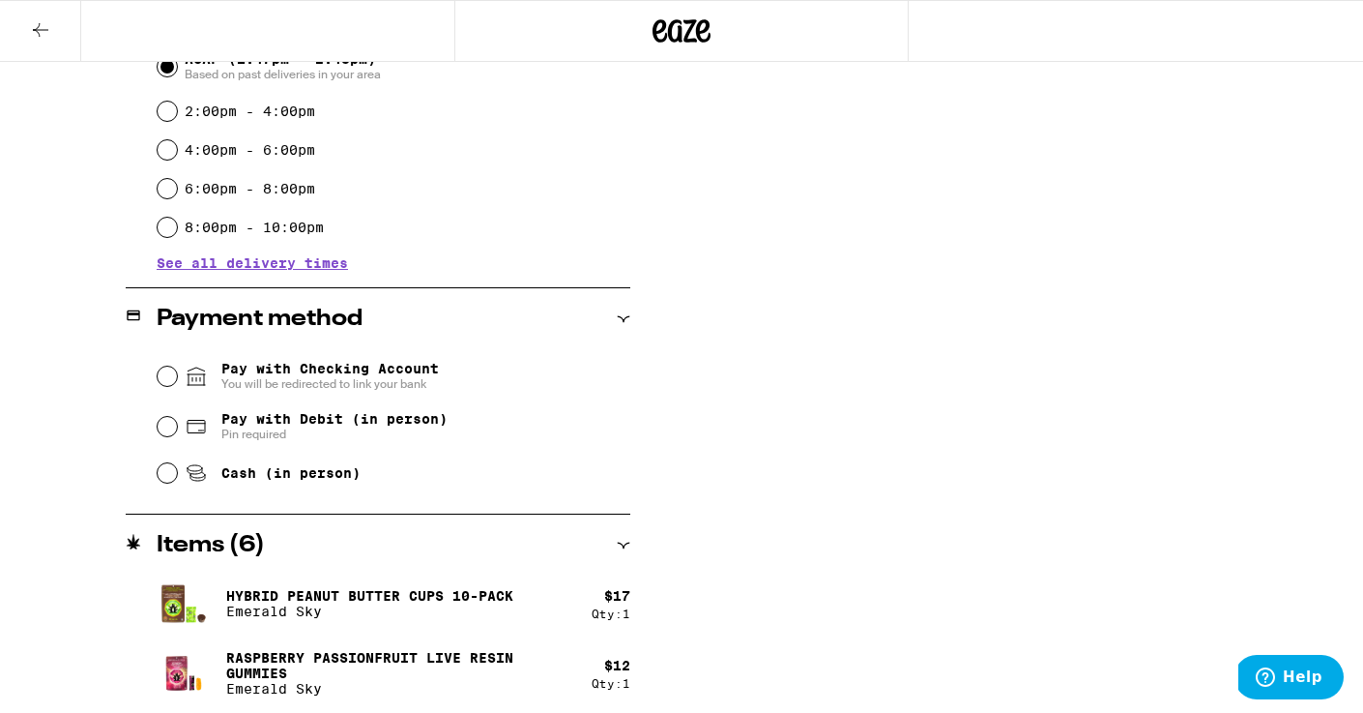
click at [166, 433] on input "Pay with Debit (in person) Pin required" at bounding box center [167, 426] width 19 height 19
radio input "true"
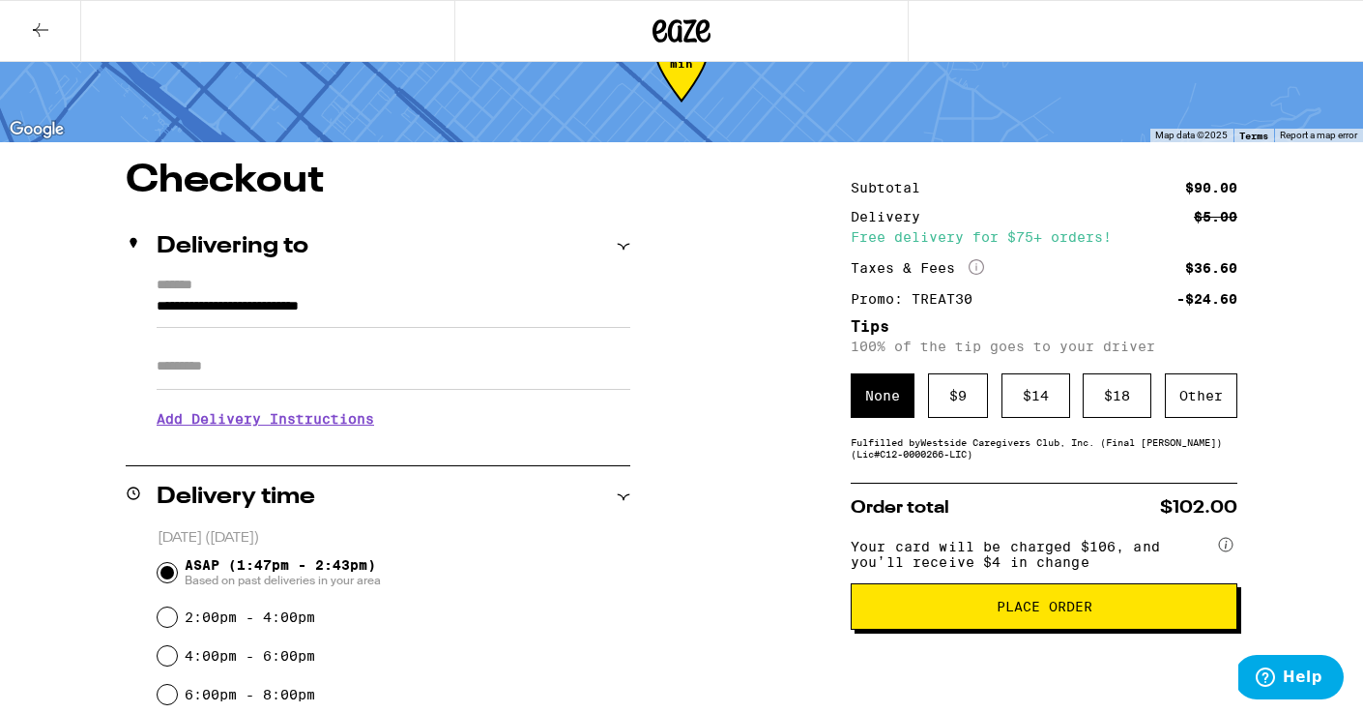
scroll to position [85, 0]
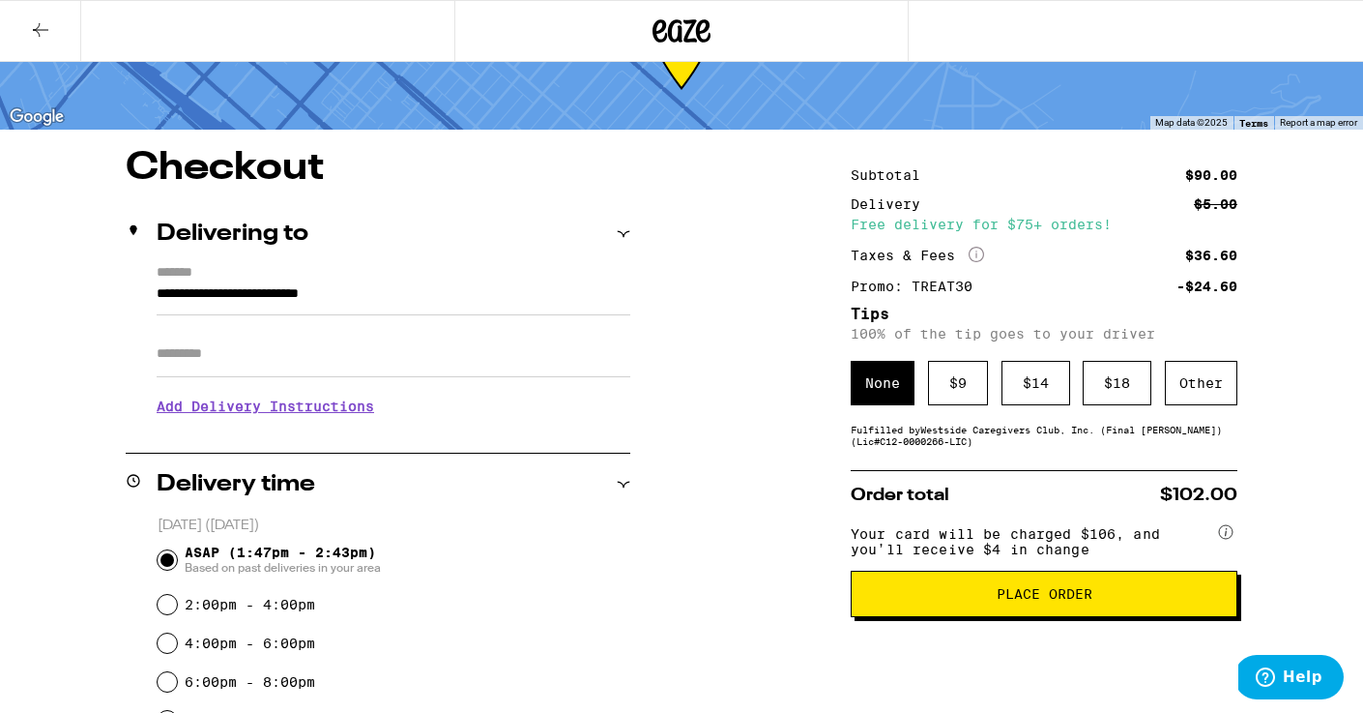
click at [366, 409] on h3 "Add Delivery Instructions" at bounding box center [394, 406] width 474 height 44
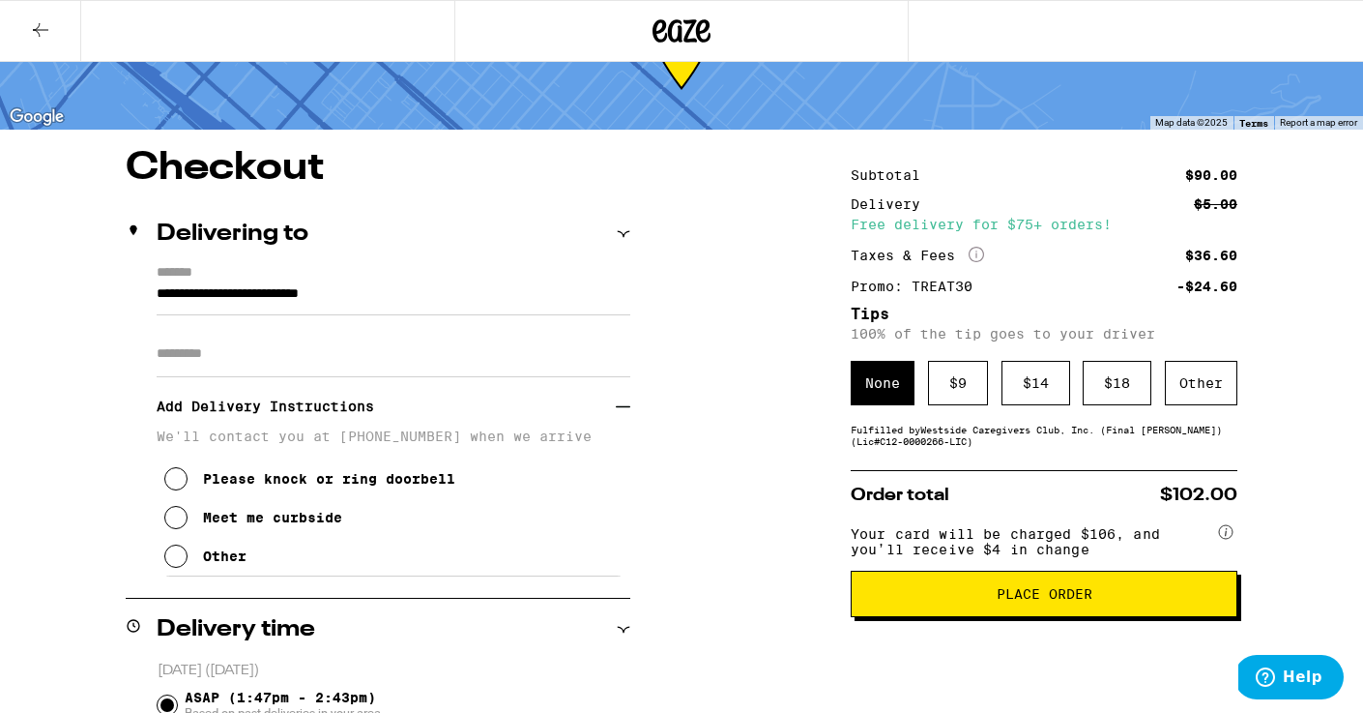
click at [183, 522] on icon at bounding box center [175, 517] width 23 height 23
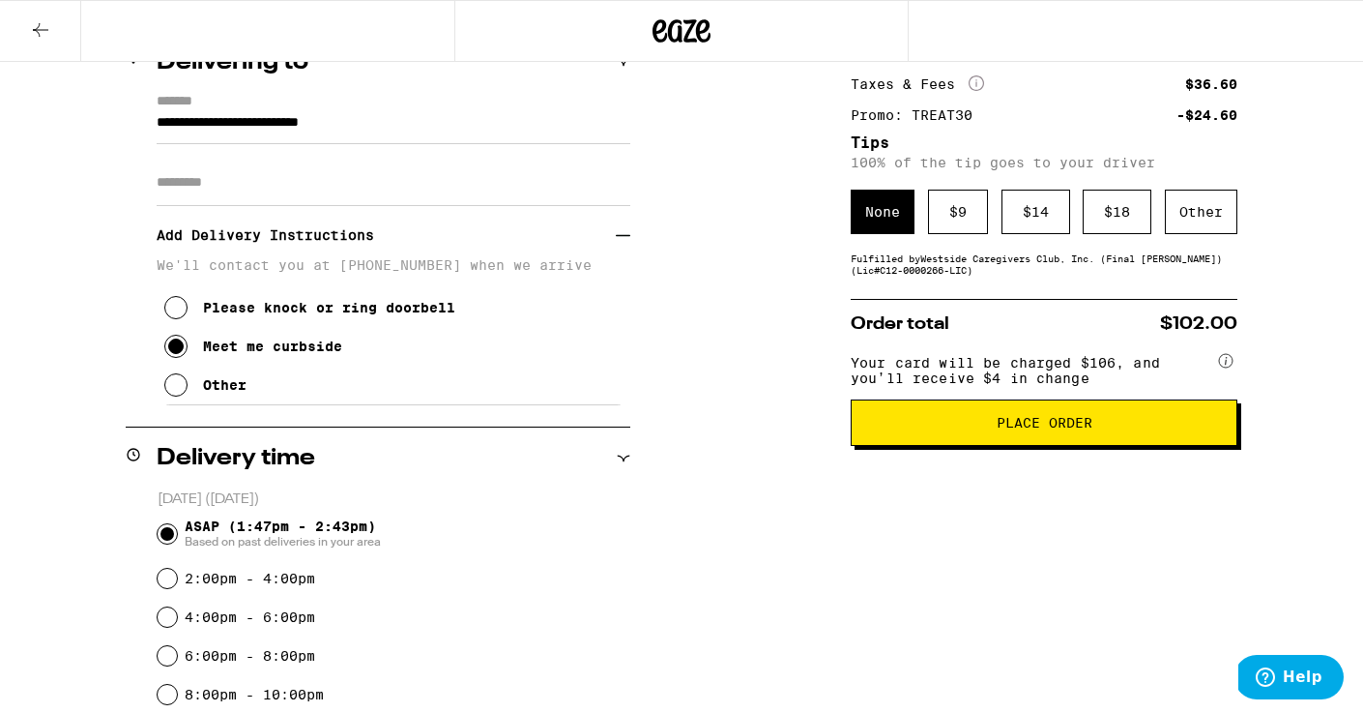
scroll to position [261, 0]
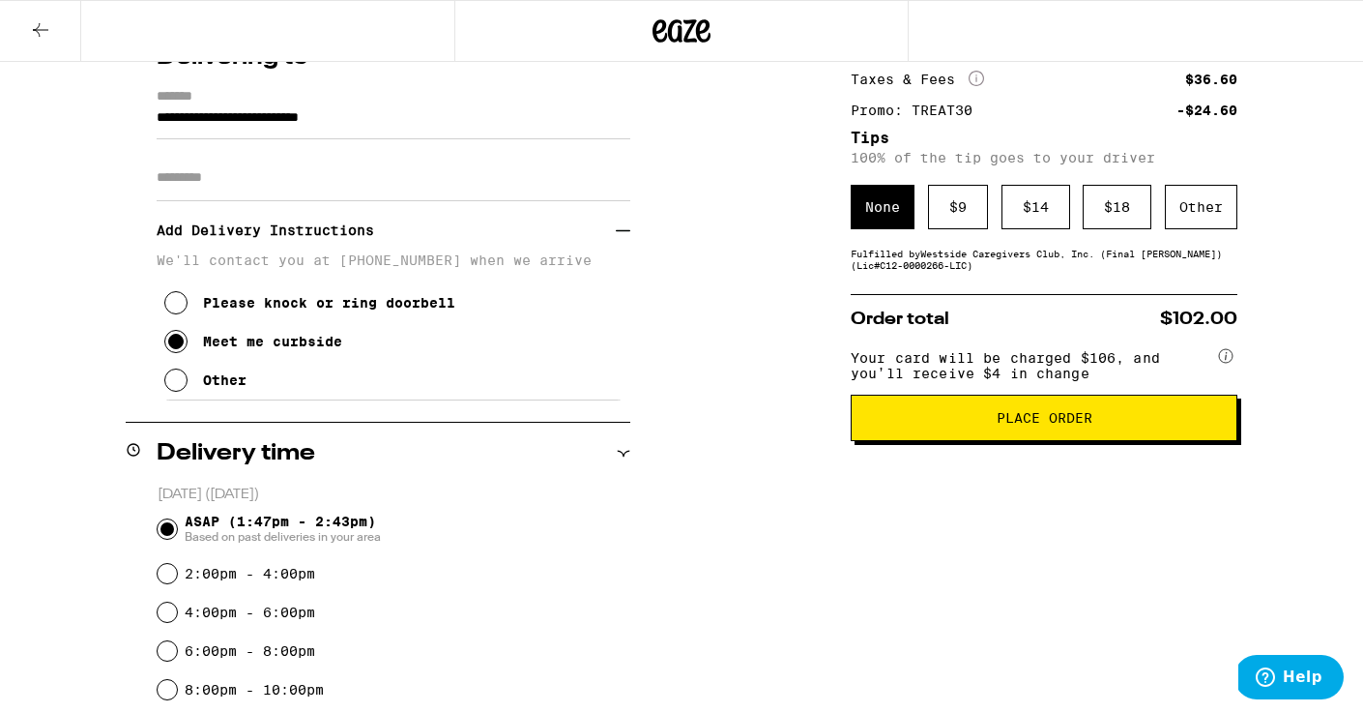
click at [951, 424] on span "Place Order" at bounding box center [1044, 418] width 354 height 14
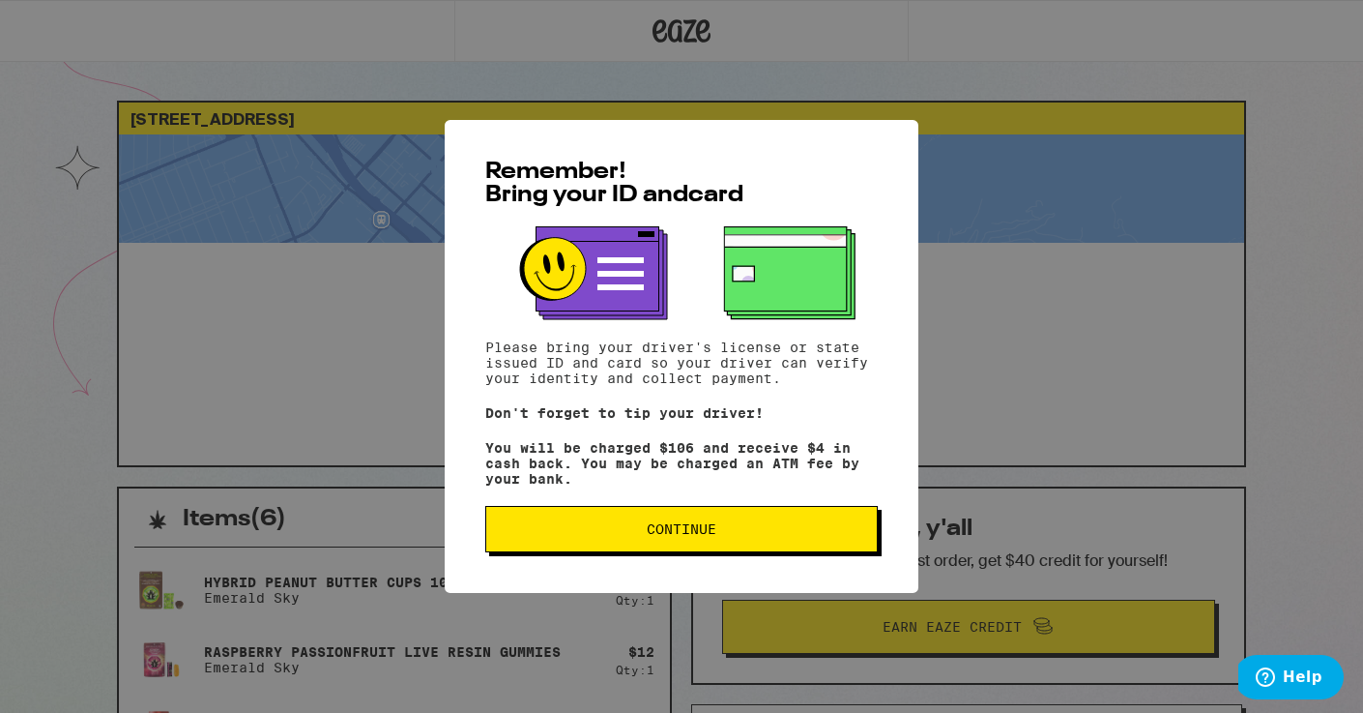
click at [758, 536] on span "Continue" at bounding box center [682, 529] width 360 height 14
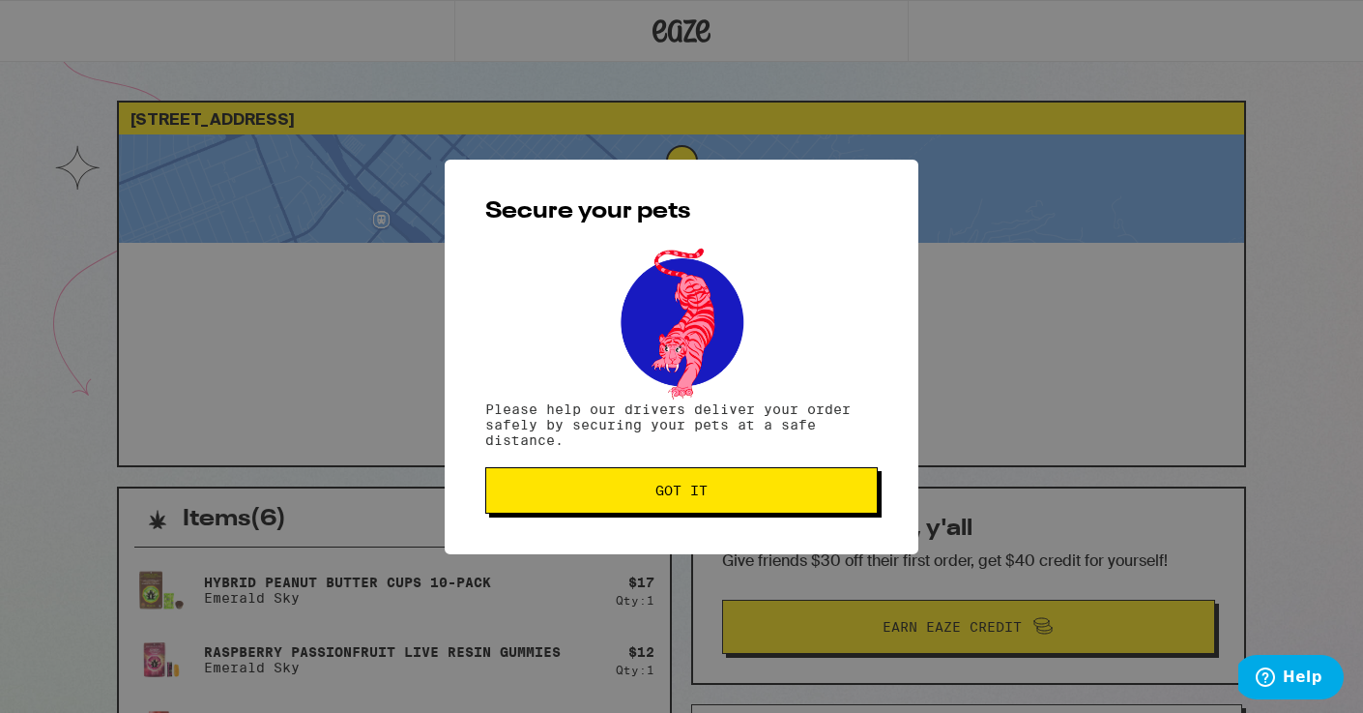
click at [694, 497] on span "Got it" at bounding box center [682, 490] width 52 height 14
